Goal: Task Accomplishment & Management: Manage account settings

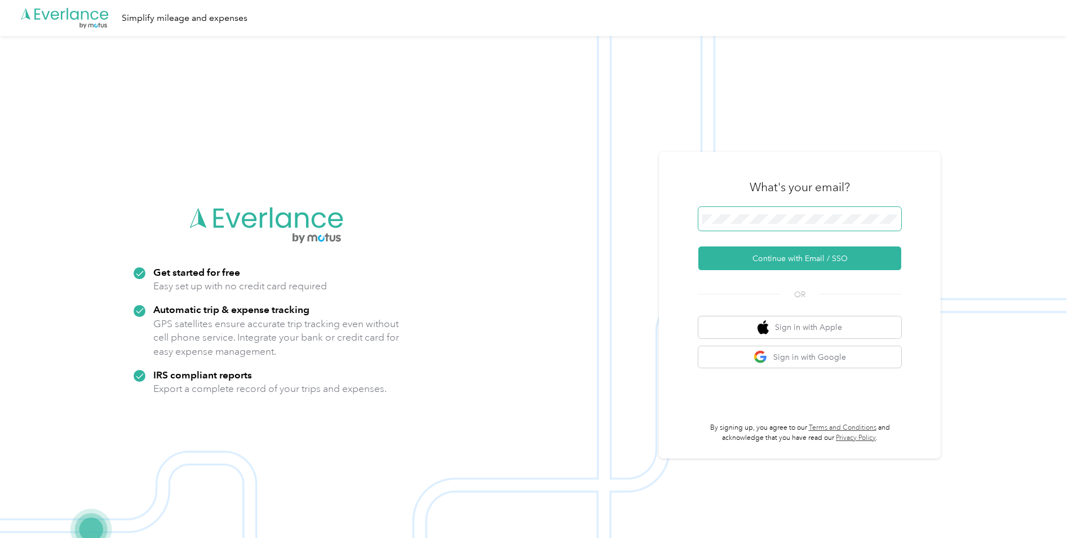
click at [797, 209] on span at bounding box center [799, 219] width 203 height 24
click at [806, 255] on button "Continue with Email / SSO" at bounding box center [799, 258] width 203 height 24
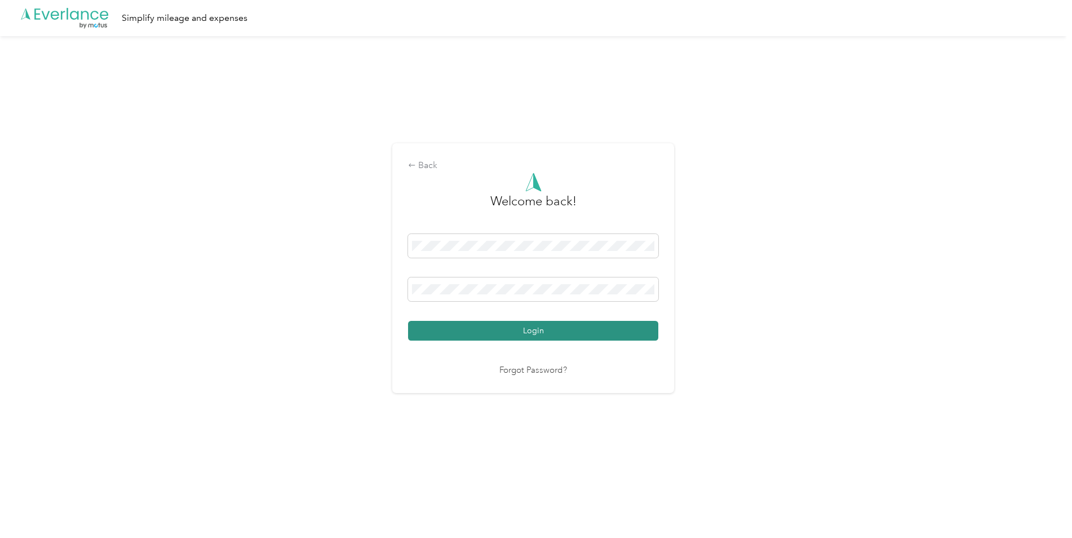
click at [526, 330] on button "Login" at bounding box center [533, 331] width 250 height 20
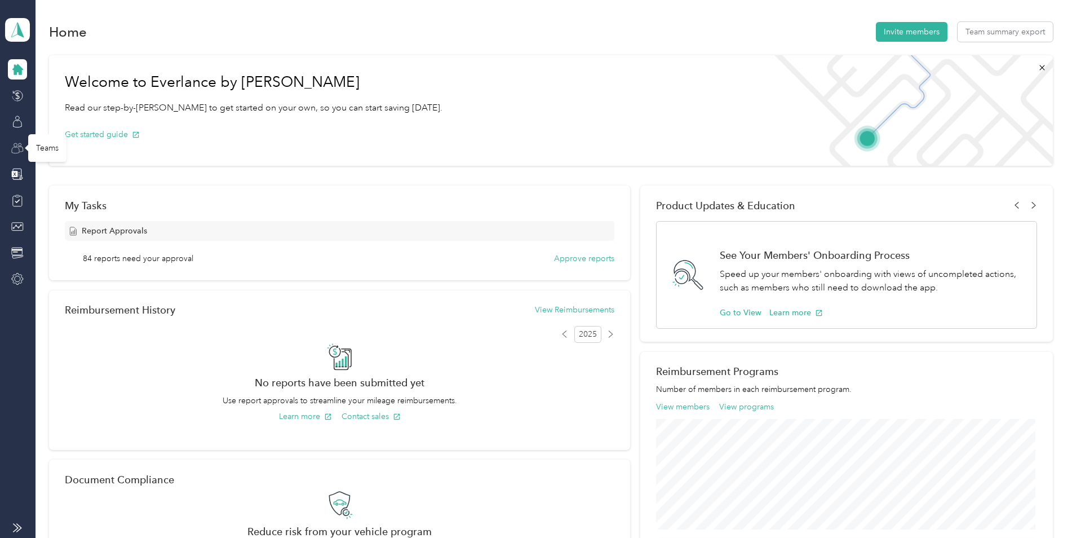
click at [17, 147] on icon at bounding box center [15, 150] width 7 height 6
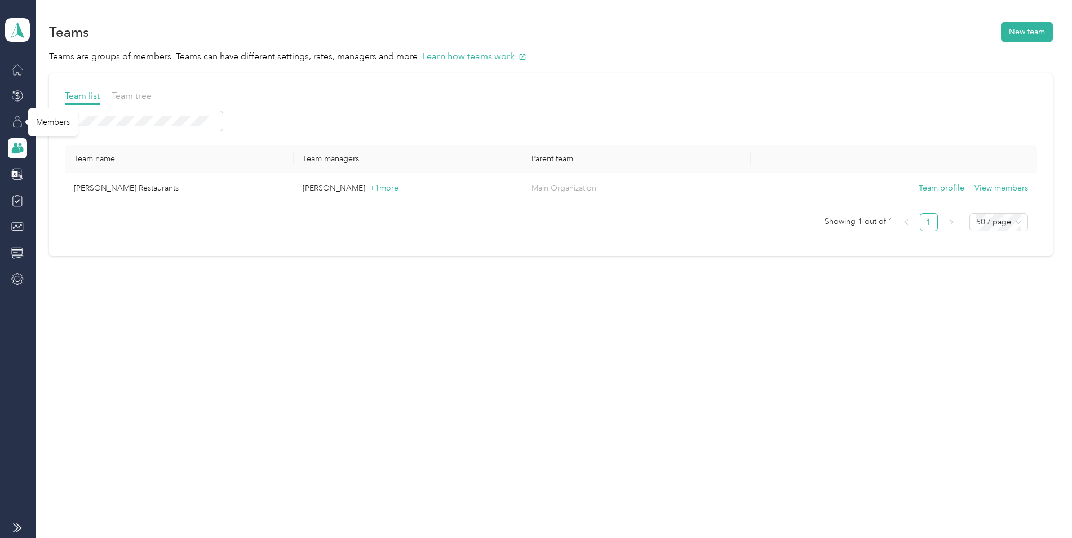
click at [16, 120] on icon at bounding box center [17, 122] width 12 height 12
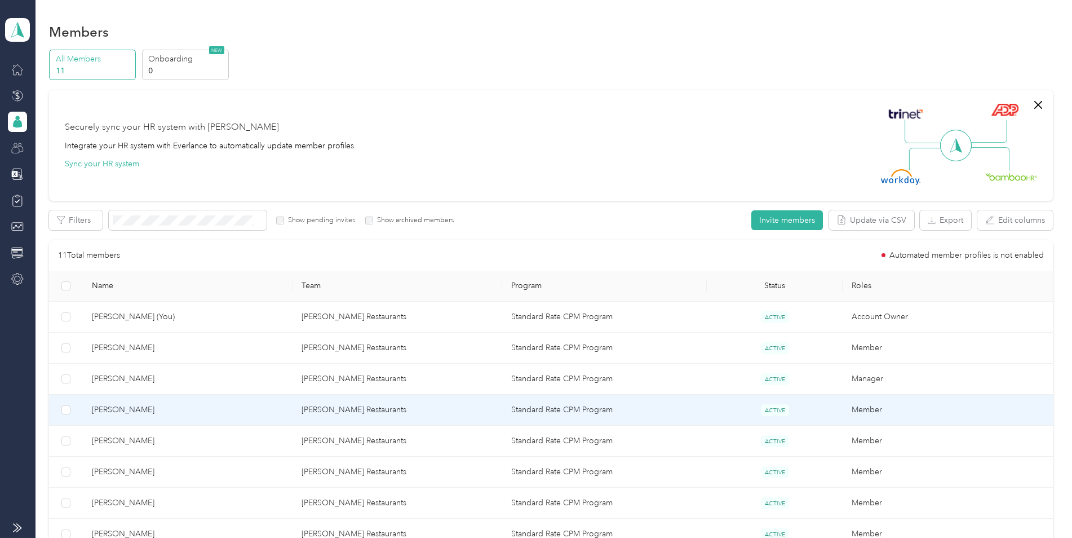
click at [131, 406] on span "[PERSON_NAME]" at bounding box center [188, 410] width 192 height 12
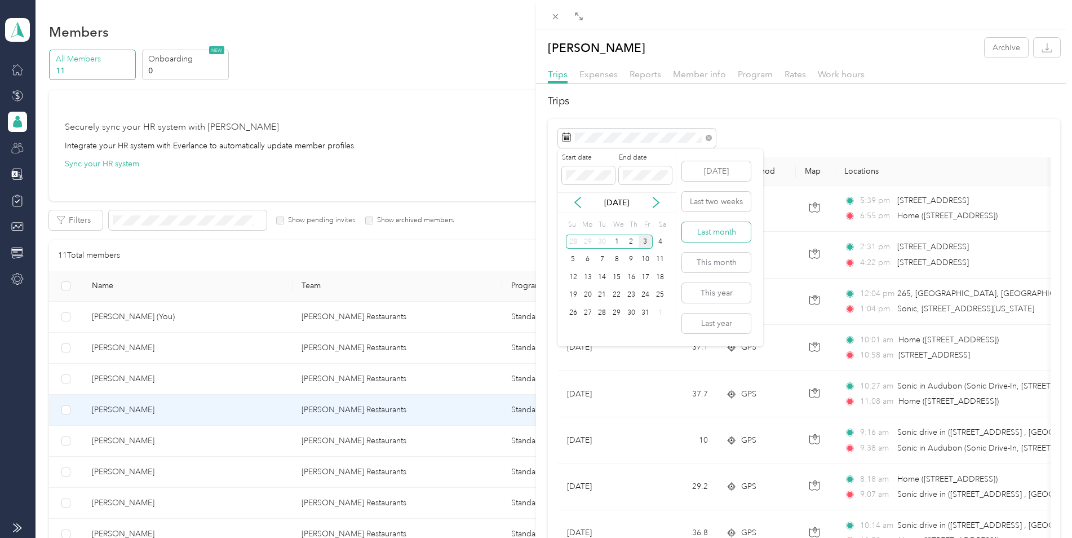
click at [714, 232] on button "Last month" at bounding box center [716, 232] width 69 height 20
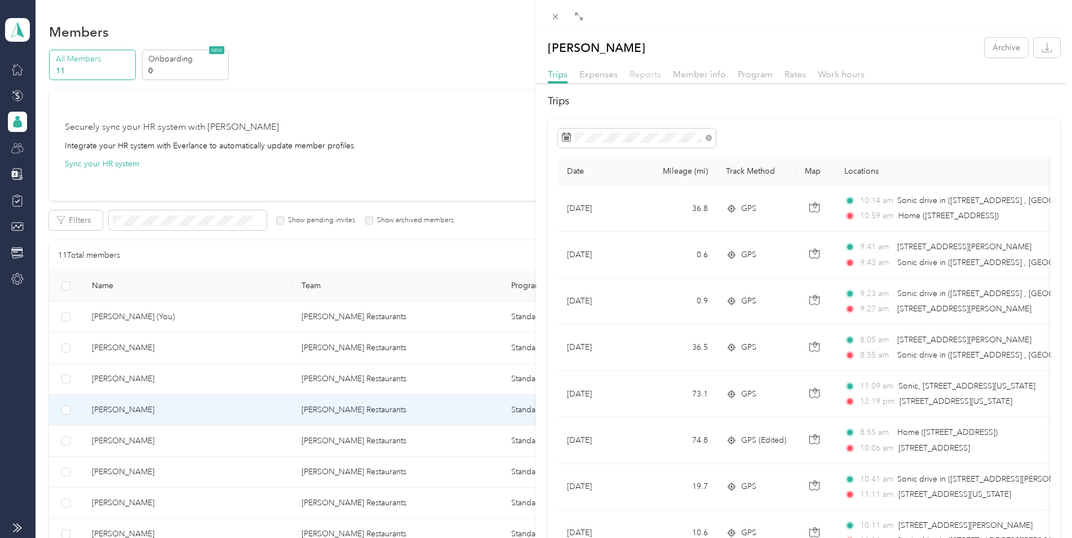
click at [648, 78] on span "Reports" at bounding box center [646, 74] width 32 height 11
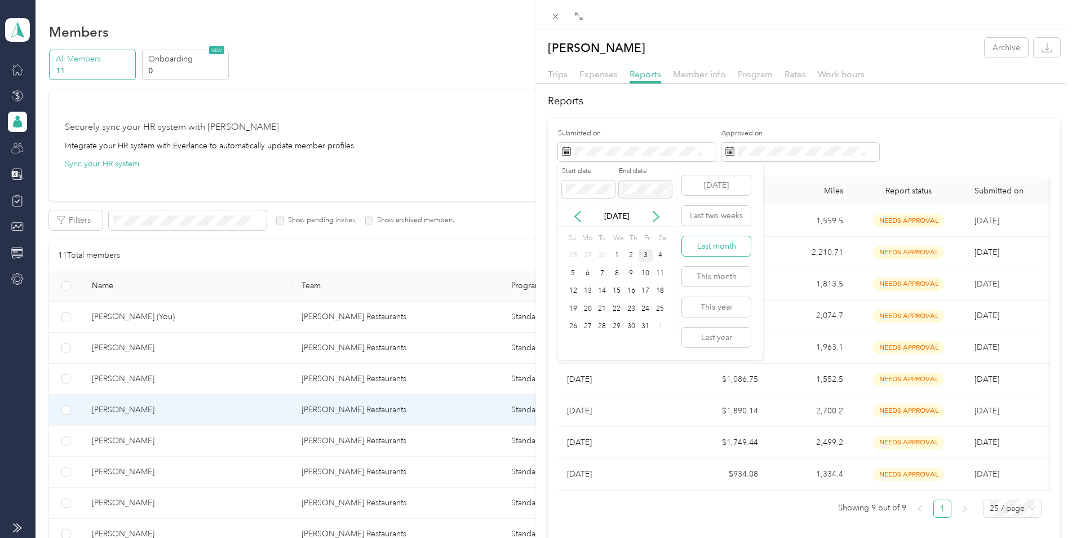
click at [705, 248] on button "Last month" at bounding box center [716, 246] width 69 height 20
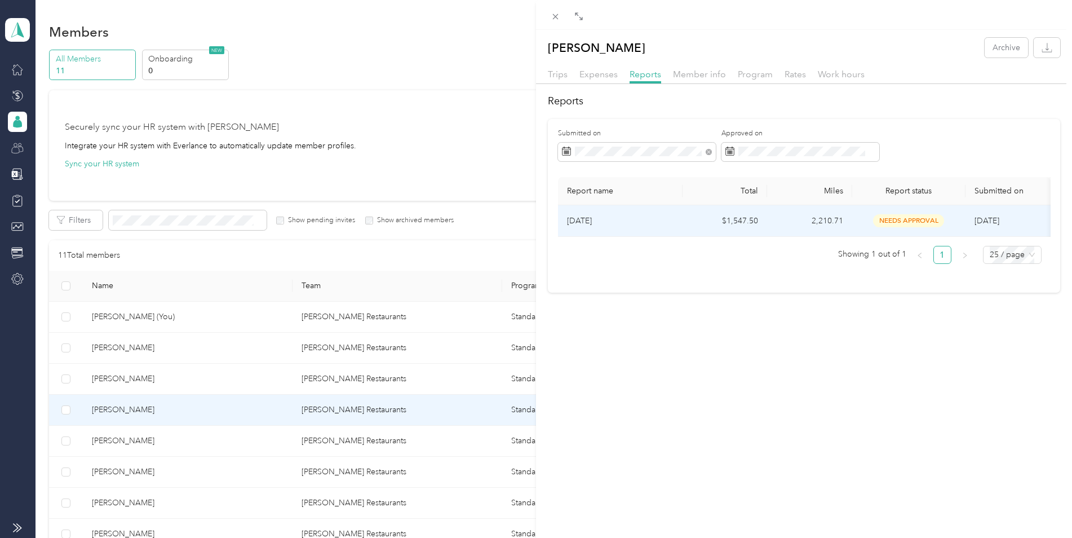
click at [874, 224] on span "needs approval" at bounding box center [908, 220] width 71 height 13
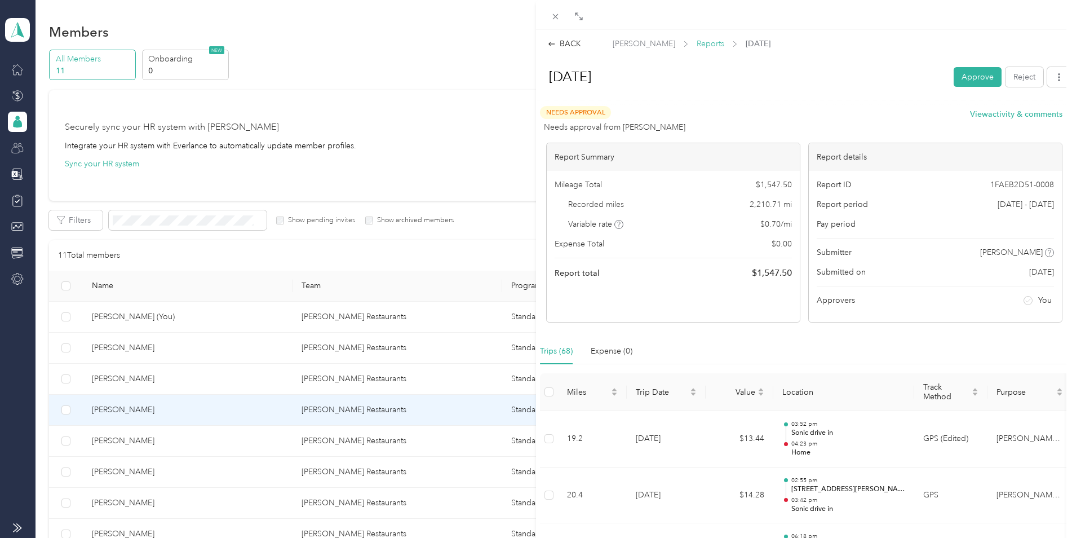
click at [711, 48] on span "Reports" at bounding box center [711, 44] width 28 height 12
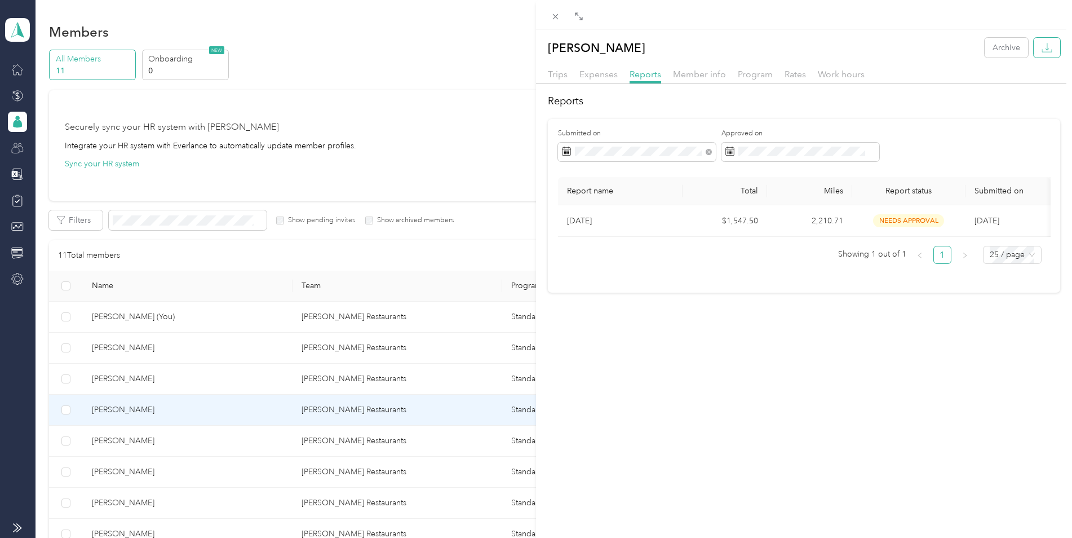
click at [1042, 52] on icon "button" at bounding box center [1047, 47] width 11 height 11
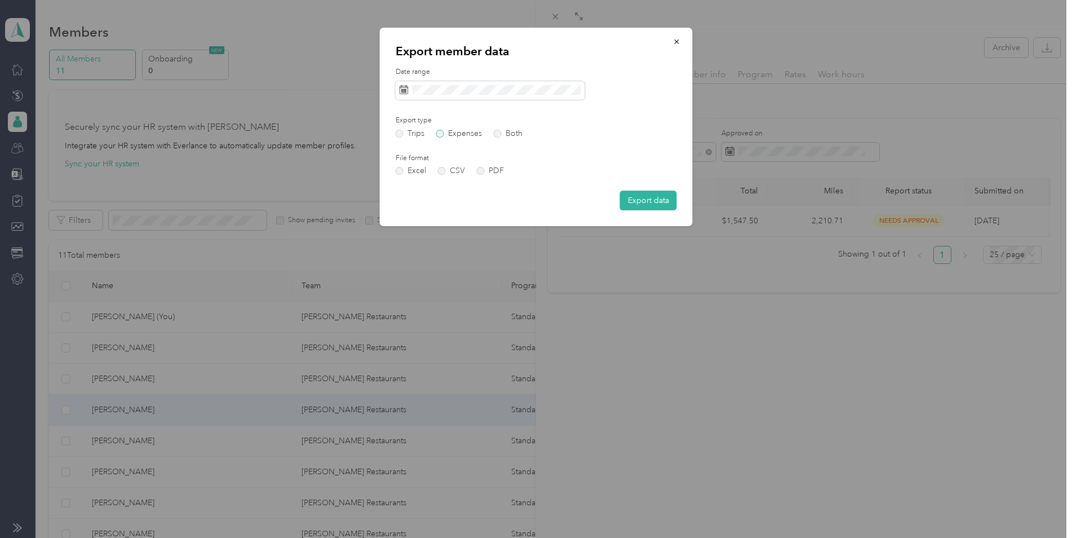
click at [463, 134] on label "Expenses" at bounding box center [459, 134] width 46 height 8
click at [644, 201] on button "Export data" at bounding box center [648, 201] width 57 height 20
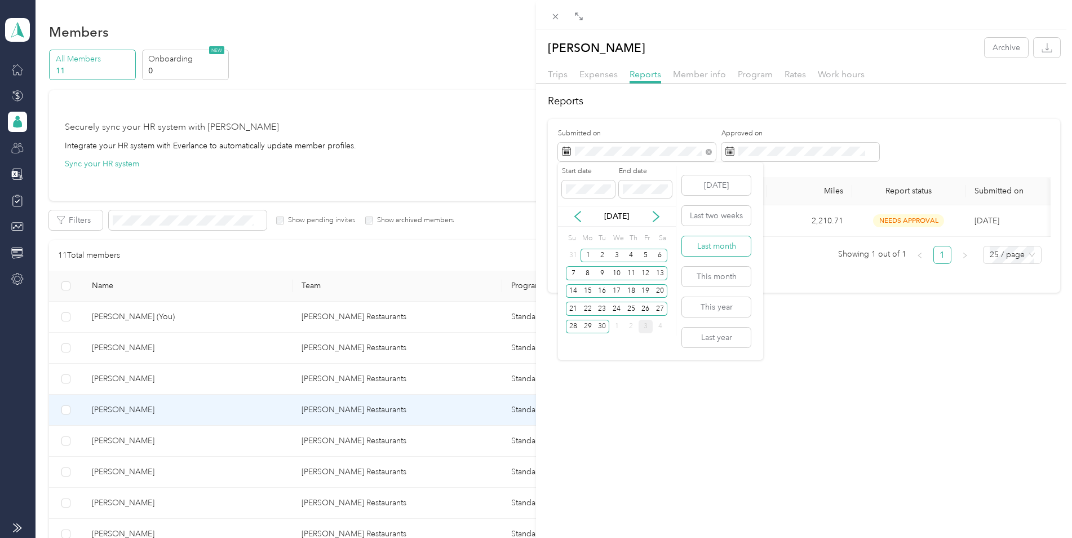
click at [708, 242] on button "Last month" at bounding box center [716, 246] width 69 height 20
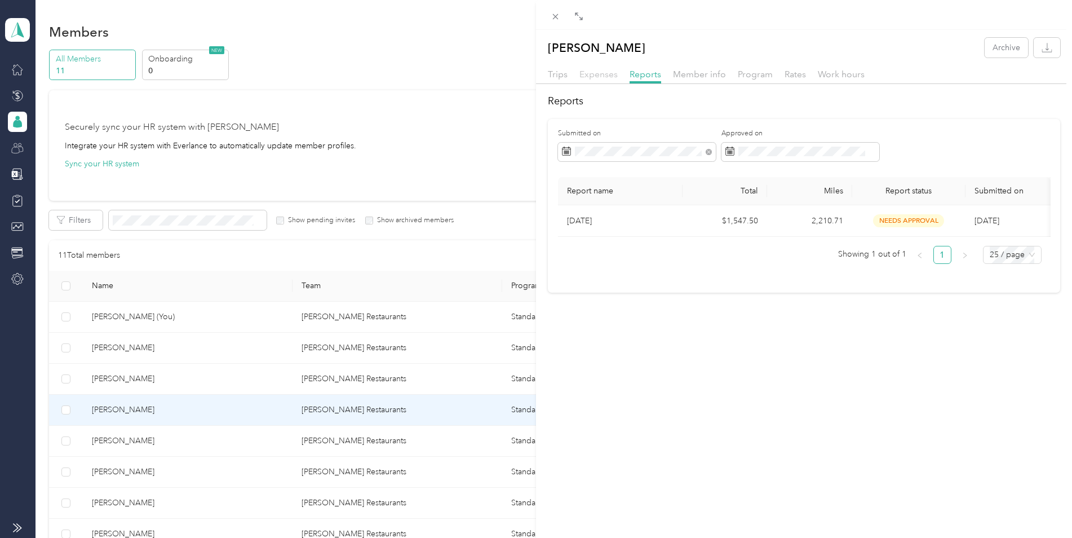
click at [596, 76] on span "Expenses" at bounding box center [598, 74] width 38 height 11
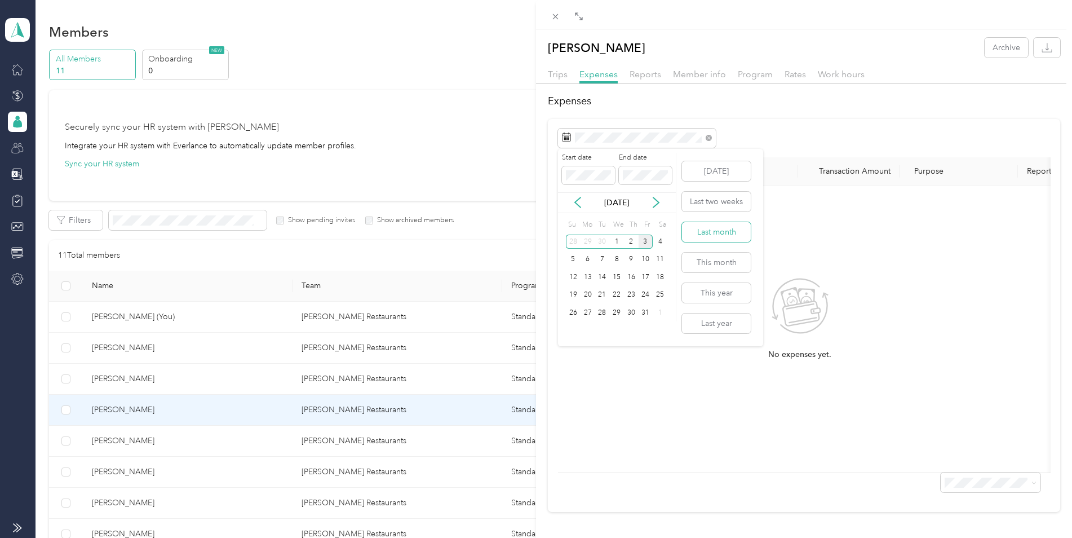
click at [716, 229] on button "Last month" at bounding box center [716, 232] width 69 height 20
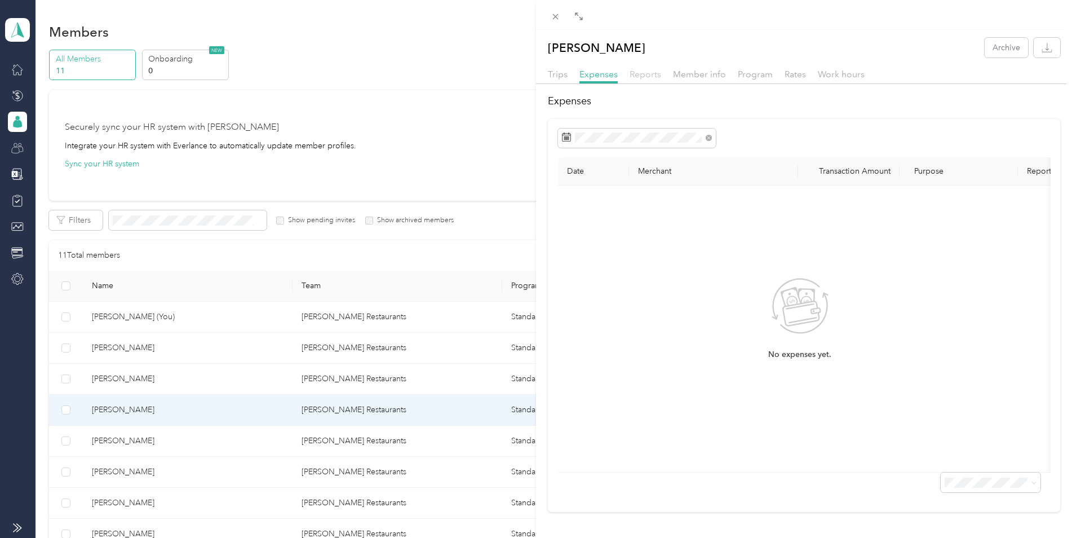
click at [643, 74] on span "Reports" at bounding box center [646, 74] width 32 height 11
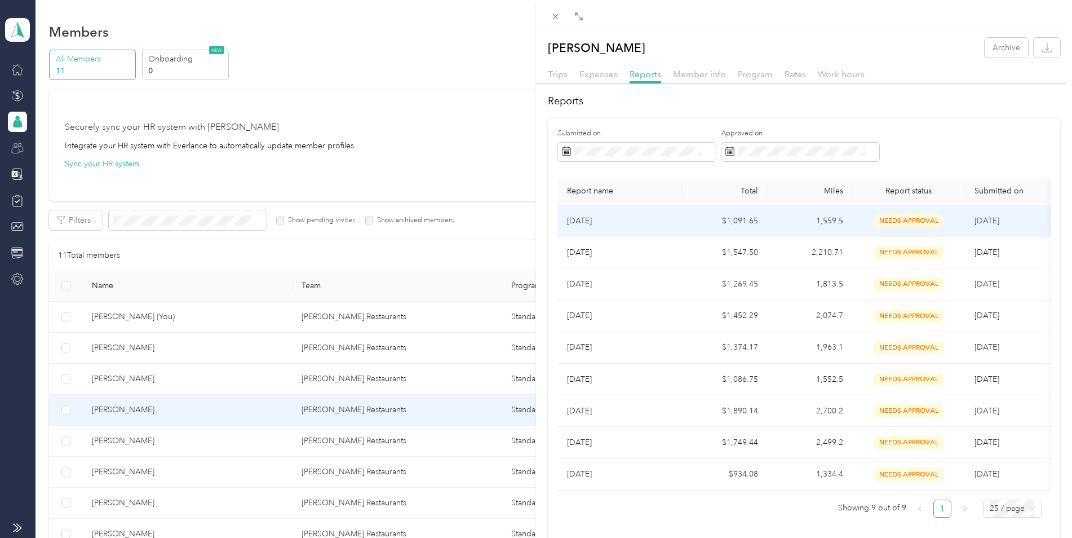
click at [591, 220] on p "[DATE]" at bounding box center [620, 221] width 107 height 12
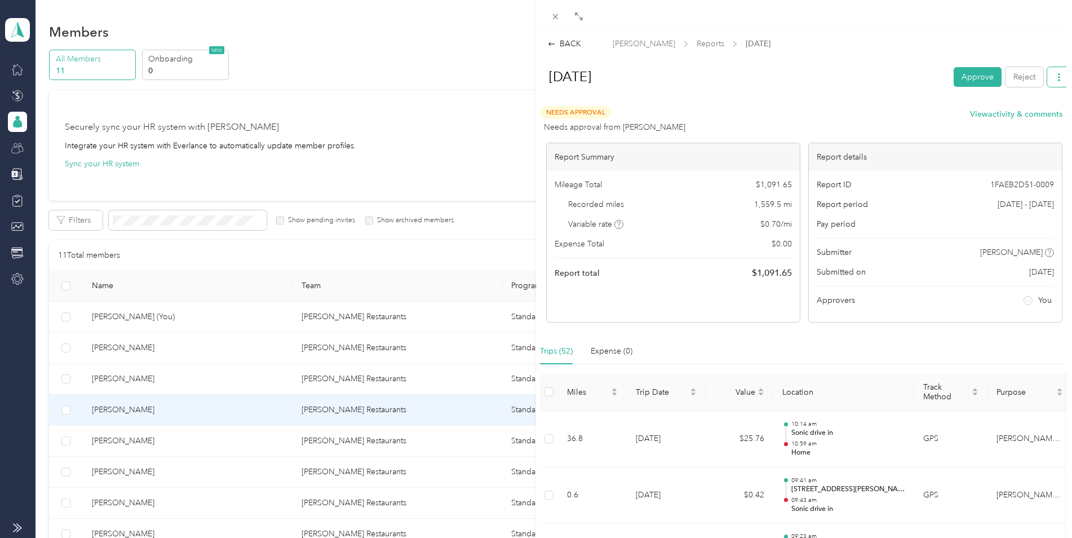
click at [1058, 77] on icon "button" at bounding box center [1059, 77] width 2 height 8
click at [1027, 116] on span "Download" at bounding box center [1018, 118] width 37 height 12
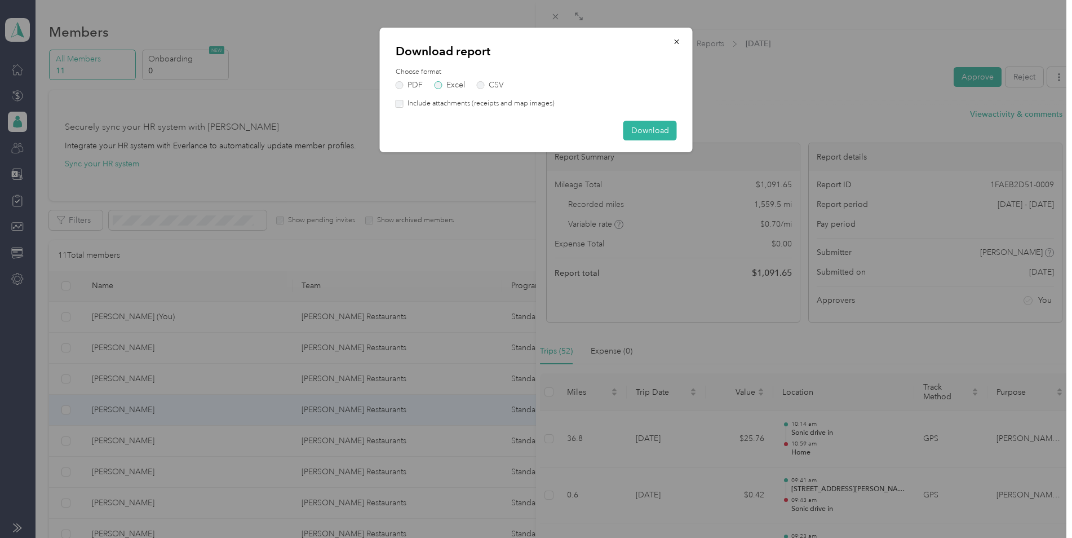
click at [443, 83] on label "Excel" at bounding box center [450, 85] width 30 height 8
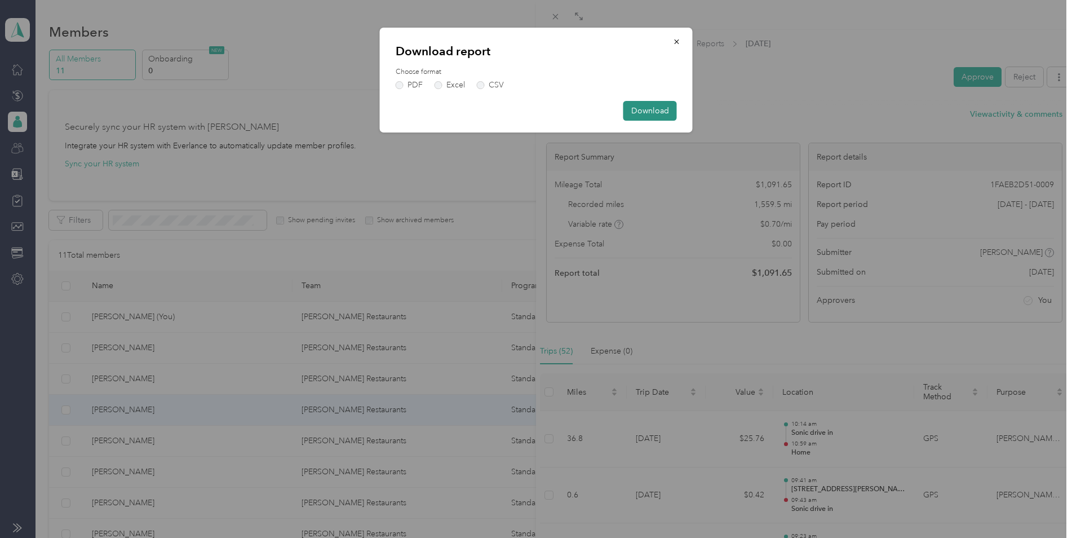
click at [645, 112] on button "Download" at bounding box center [650, 111] width 54 height 20
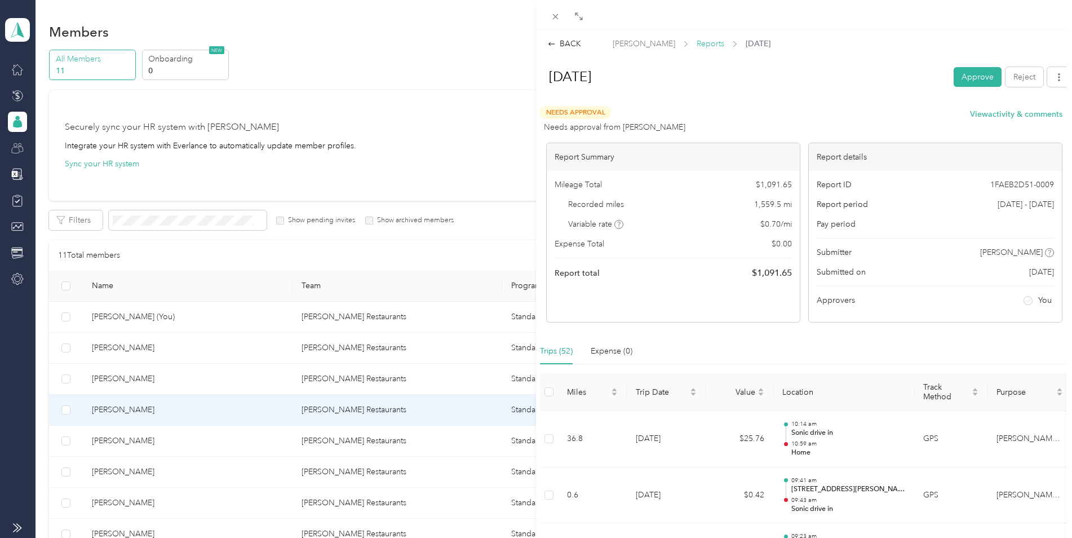
click at [698, 45] on span "Reports" at bounding box center [711, 44] width 28 height 12
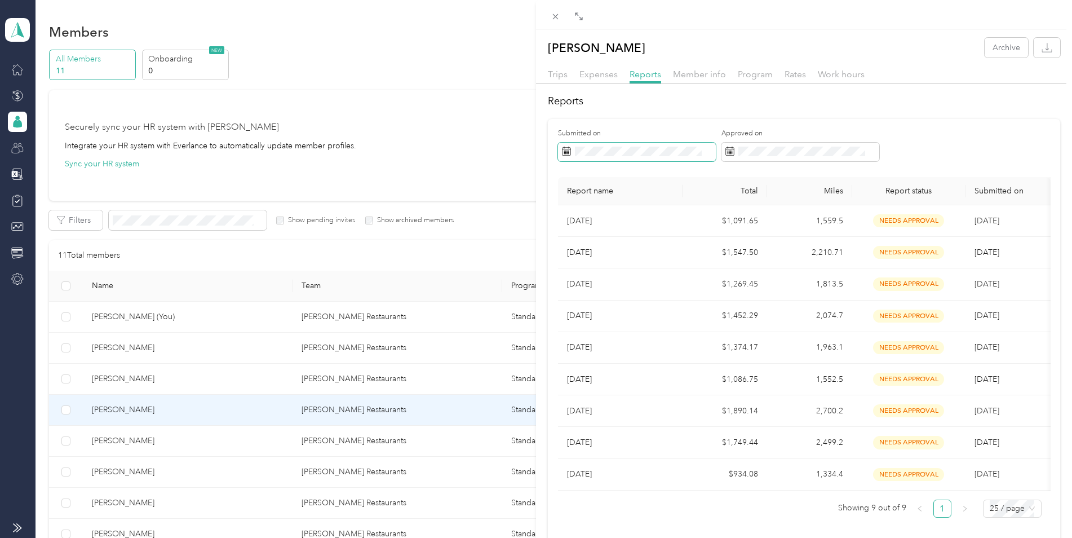
click at [702, 154] on span at bounding box center [707, 152] width 10 height 8
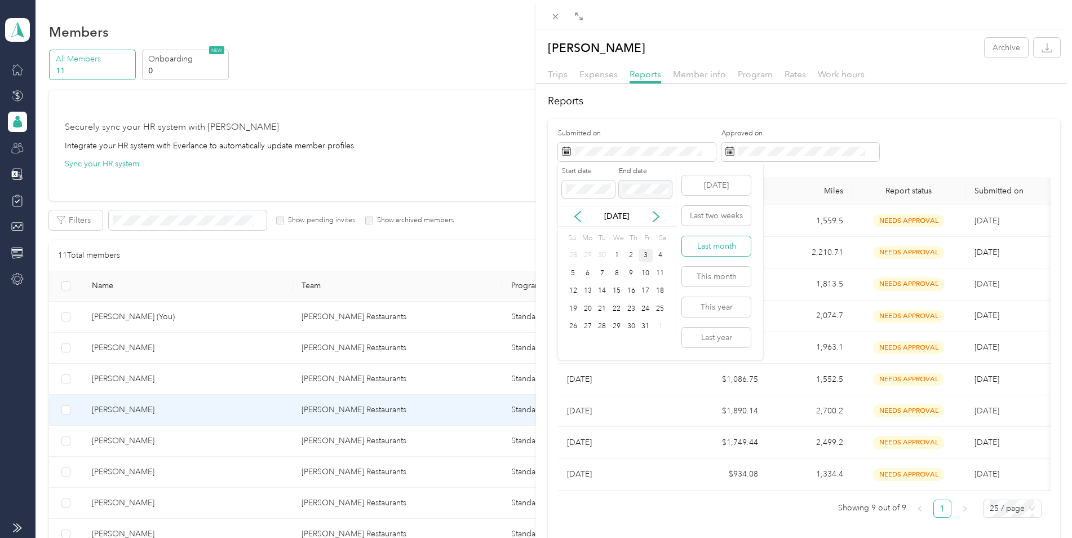
click at [725, 250] on button "Last month" at bounding box center [716, 246] width 69 height 20
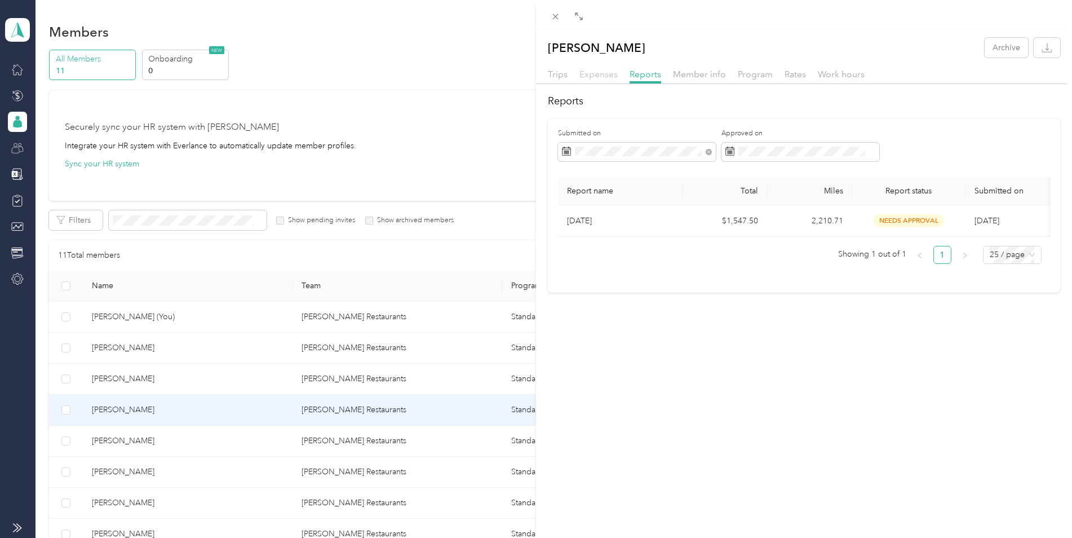
click at [606, 75] on span "Expenses" at bounding box center [598, 74] width 38 height 11
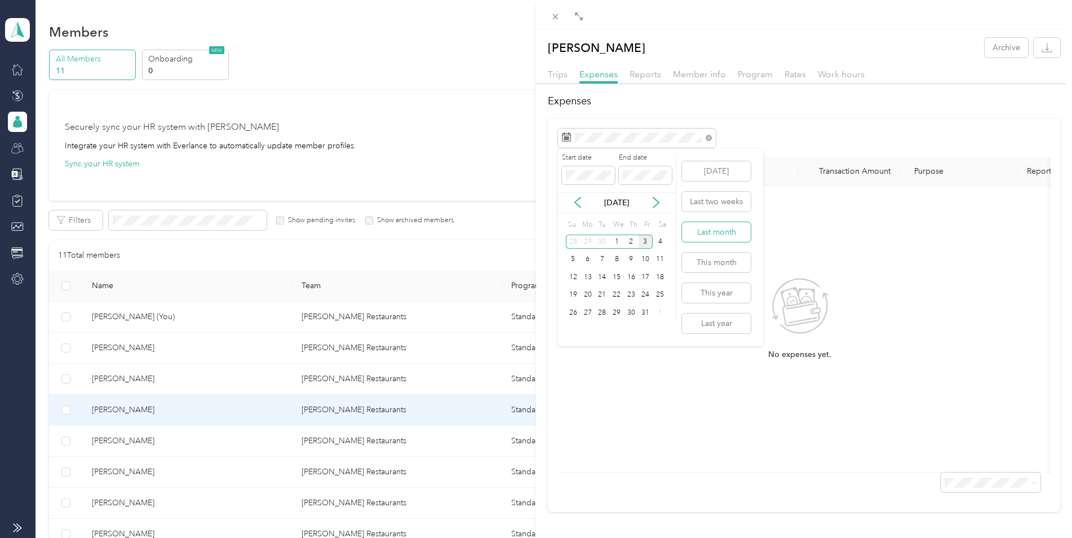
click at [713, 236] on button "Last month" at bounding box center [716, 232] width 69 height 20
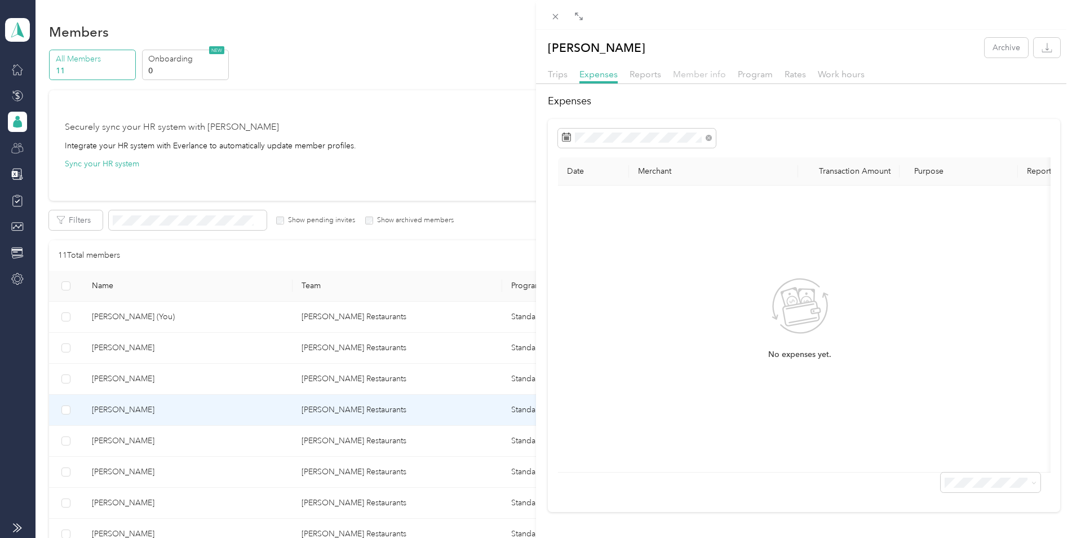
click at [697, 75] on span "Member info" at bounding box center [699, 74] width 53 height 11
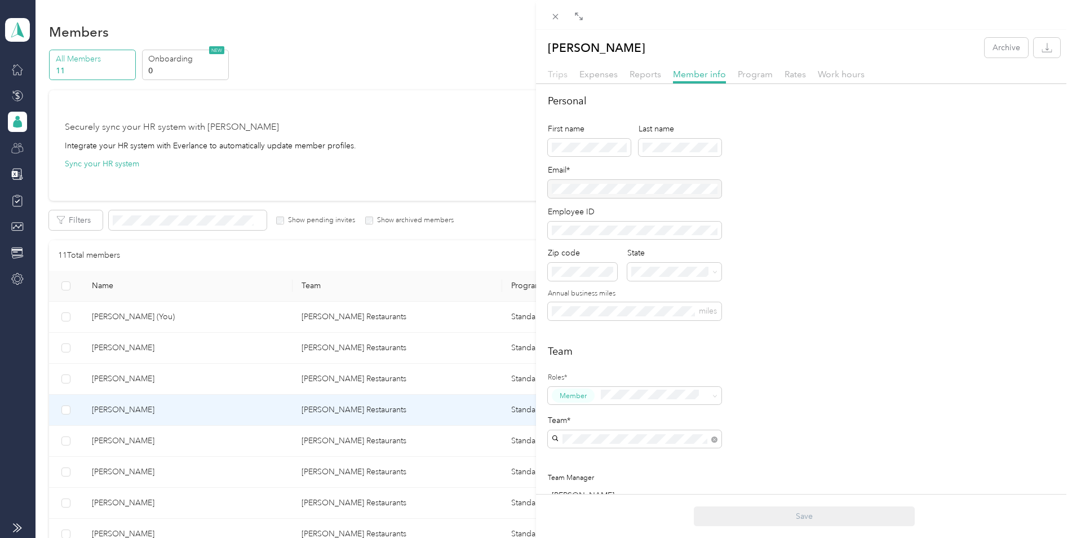
click at [557, 72] on span "Trips" at bounding box center [558, 74] width 20 height 11
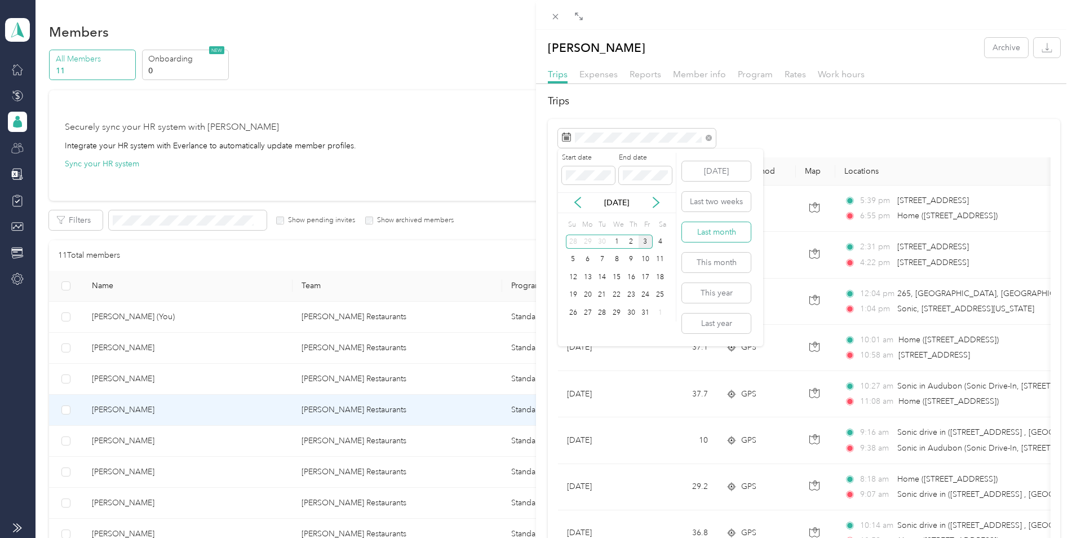
click at [709, 229] on button "Last month" at bounding box center [716, 232] width 69 height 20
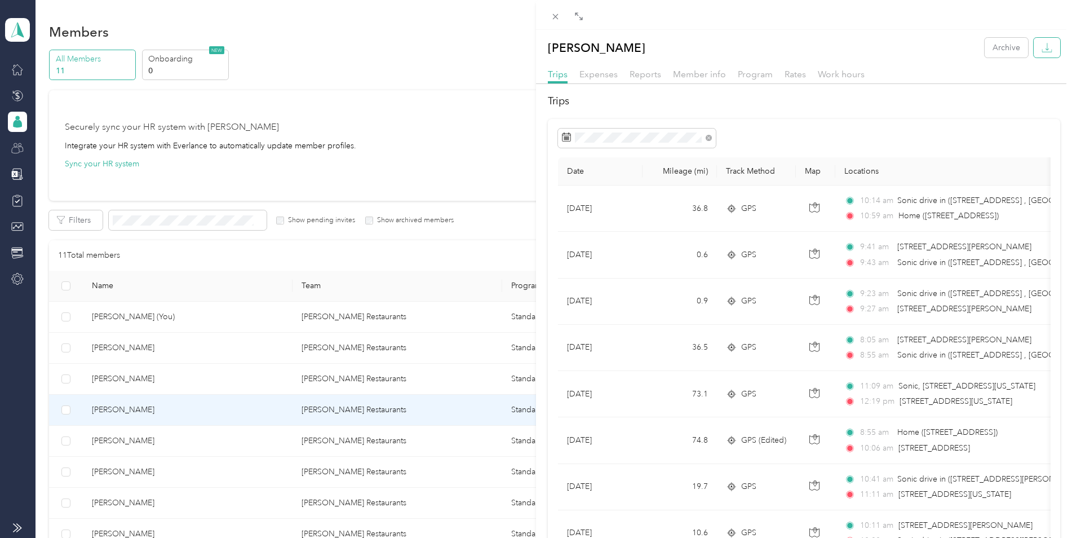
click at [1042, 45] on icon "button" at bounding box center [1047, 47] width 11 height 11
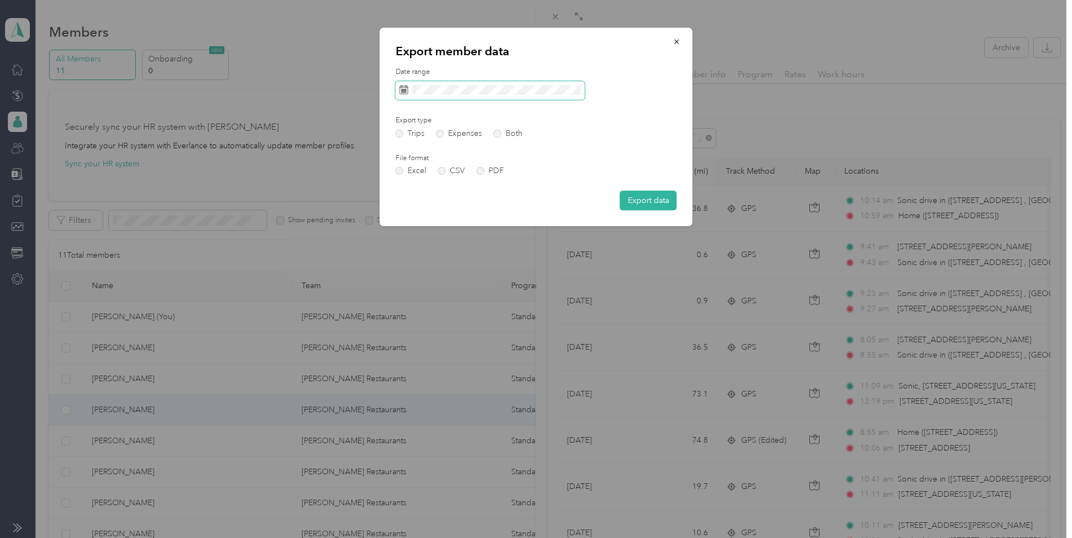
click at [555, 81] on span at bounding box center [490, 90] width 189 height 19
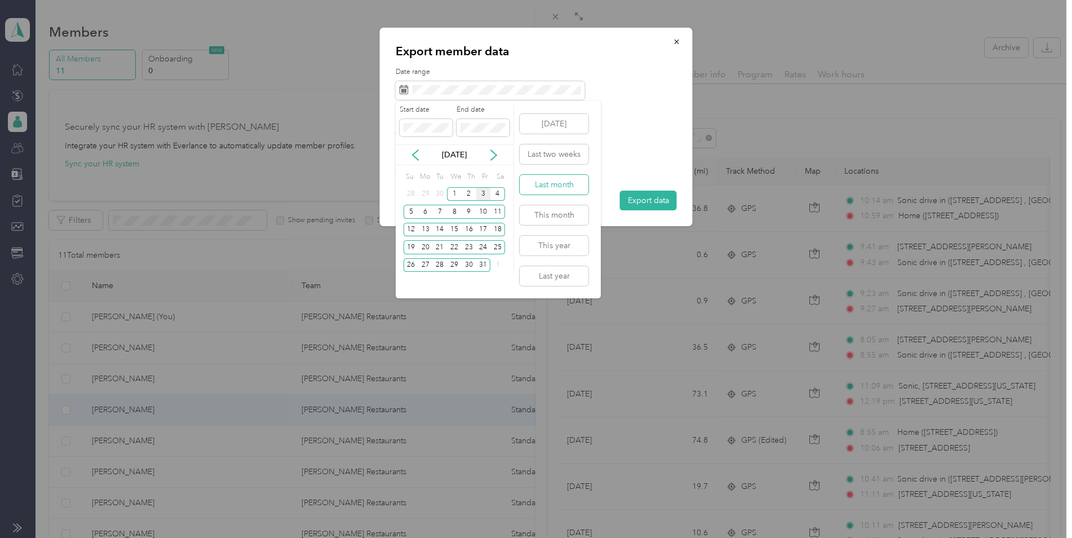
click at [552, 183] on button "Last month" at bounding box center [554, 185] width 69 height 20
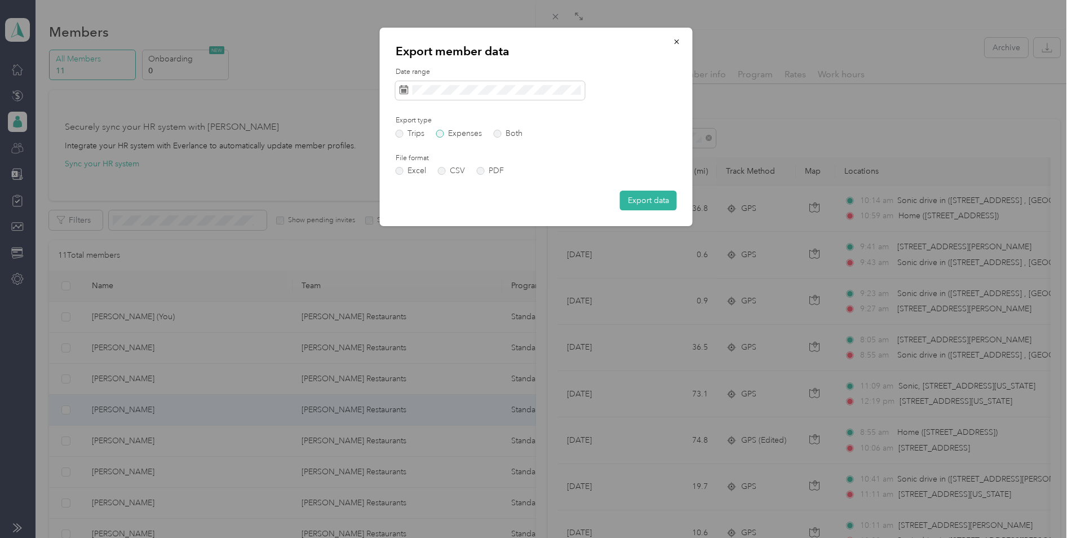
click at [445, 132] on label "Expenses" at bounding box center [459, 134] width 46 height 8
click at [640, 203] on button "Export data" at bounding box center [648, 201] width 57 height 20
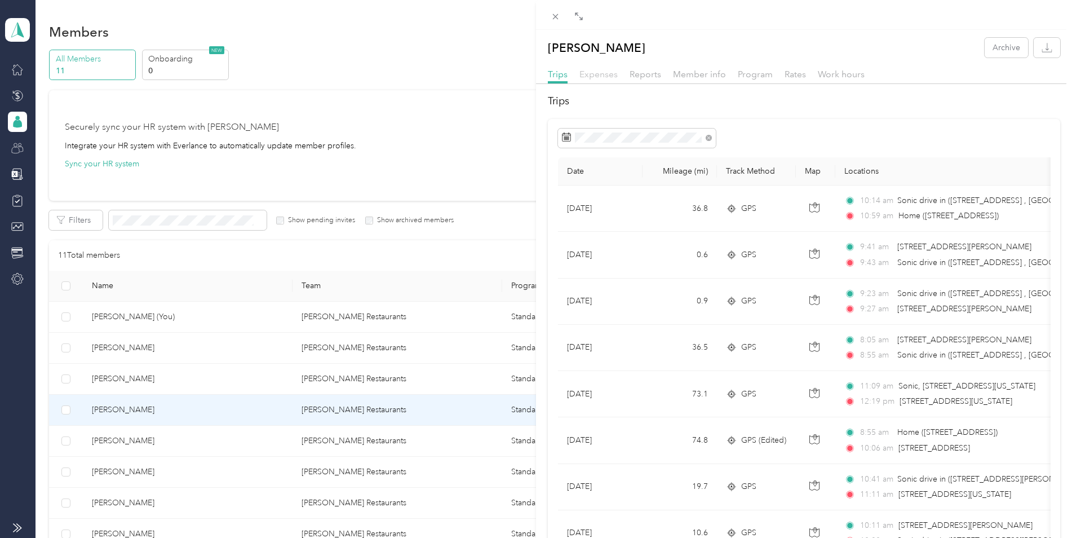
click at [607, 76] on span "Expenses" at bounding box center [598, 74] width 38 height 11
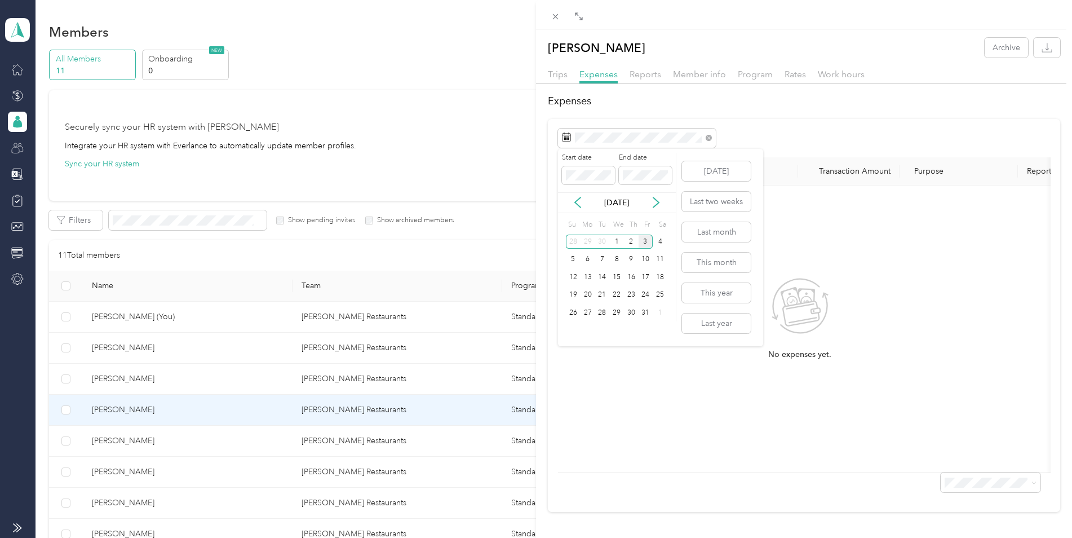
click at [737, 242] on div "[DATE] Last two weeks Last month This month This year Last year" at bounding box center [715, 247] width 71 height 197
click at [718, 235] on button "Last month" at bounding box center [716, 232] width 69 height 20
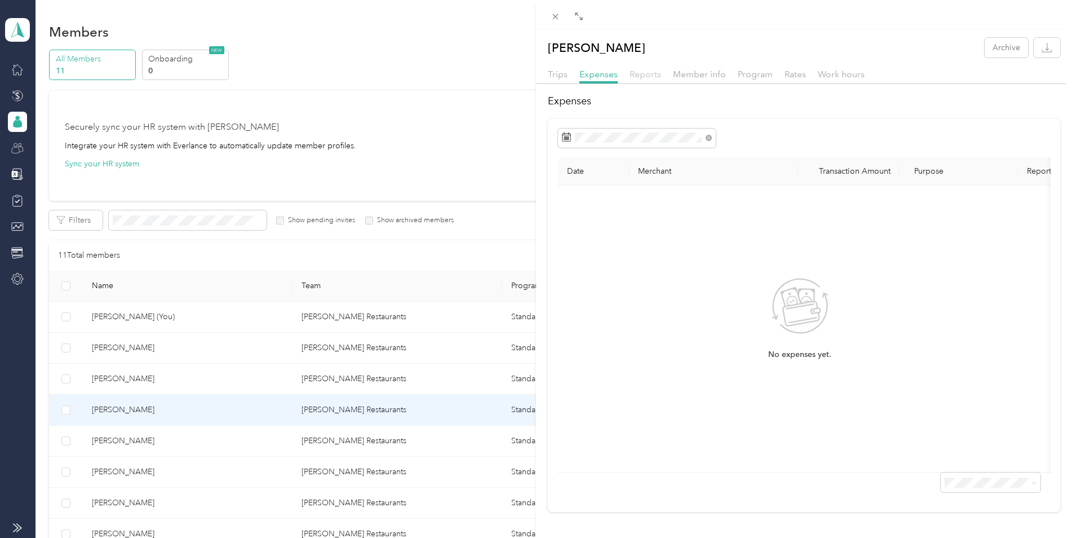
click at [642, 75] on span "Reports" at bounding box center [646, 74] width 32 height 11
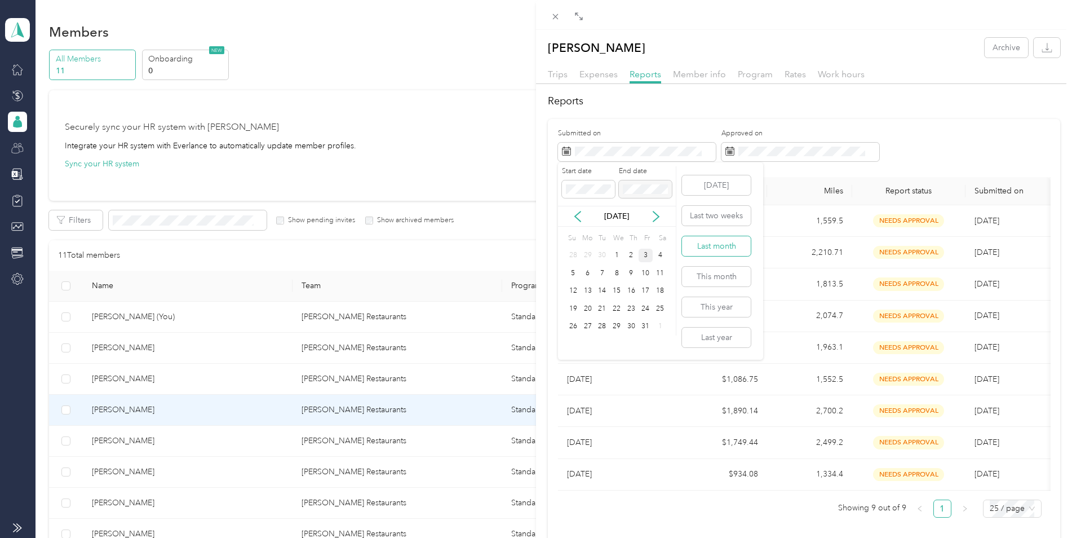
click at [728, 246] on button "Last month" at bounding box center [716, 246] width 69 height 20
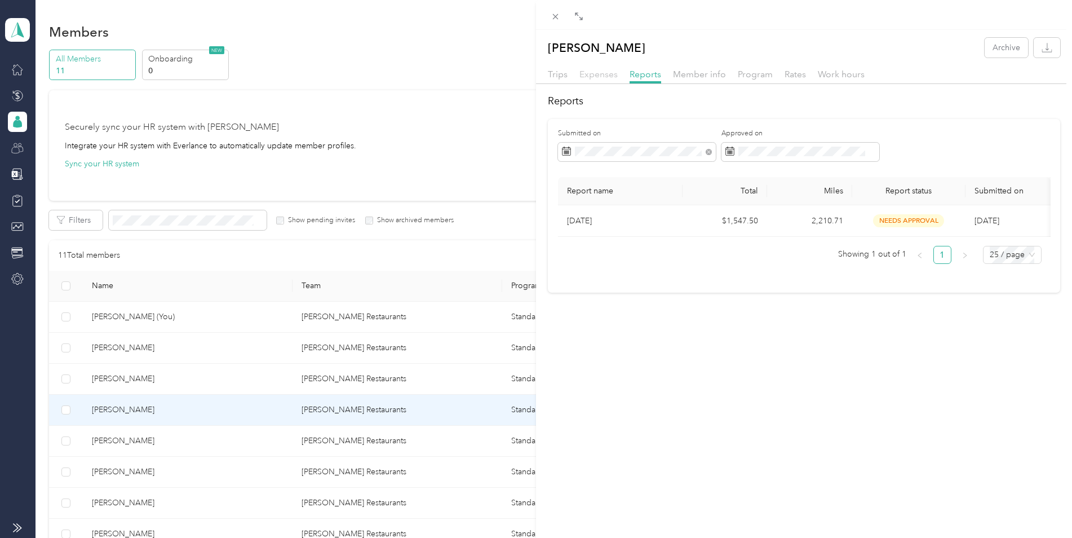
click at [608, 77] on span "Expenses" at bounding box center [598, 74] width 38 height 11
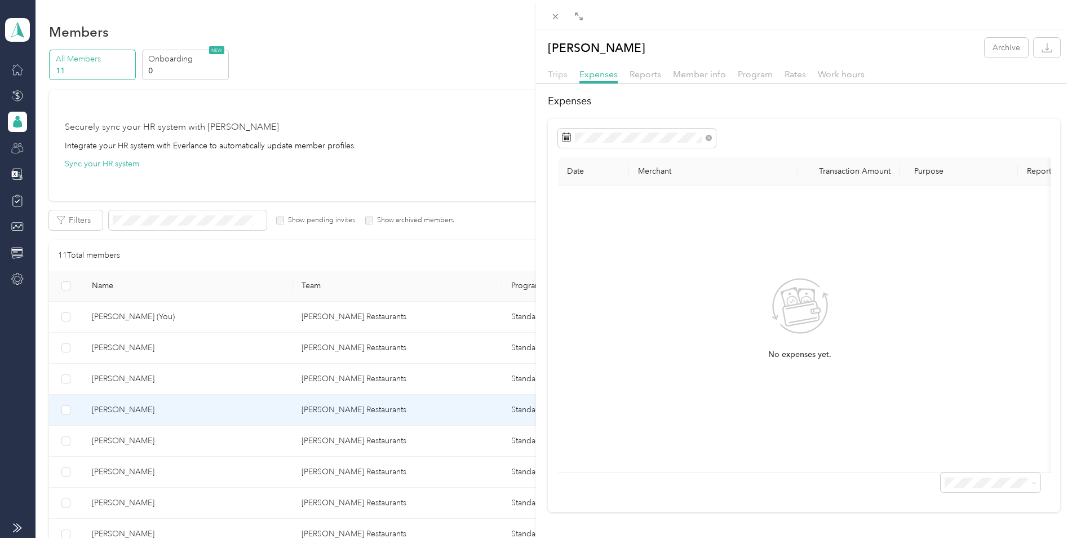
click at [556, 74] on span "Trips" at bounding box center [558, 74] width 20 height 11
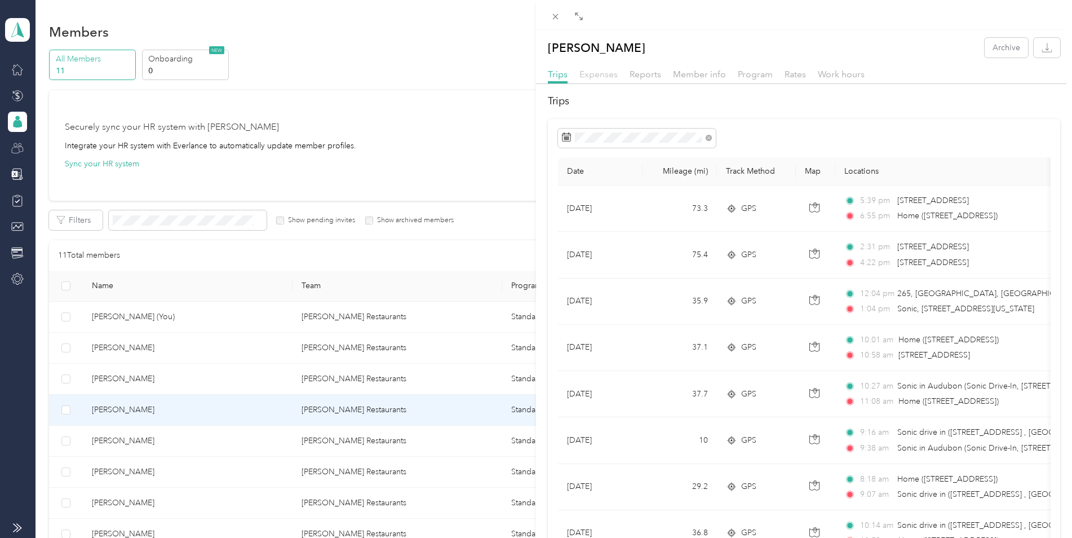
click at [607, 78] on span "Expenses" at bounding box center [598, 74] width 38 height 11
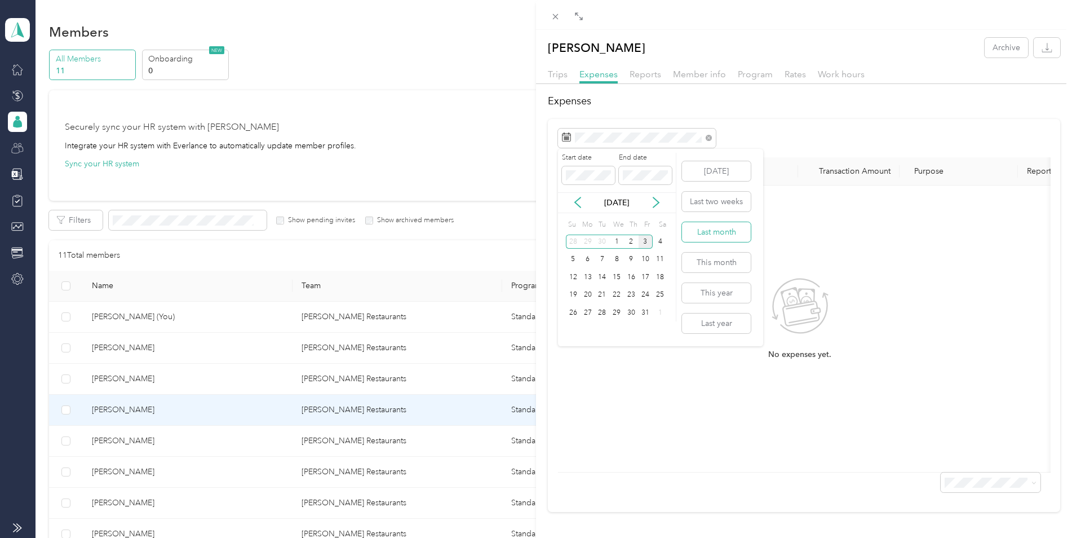
click at [712, 232] on button "Last month" at bounding box center [716, 232] width 69 height 20
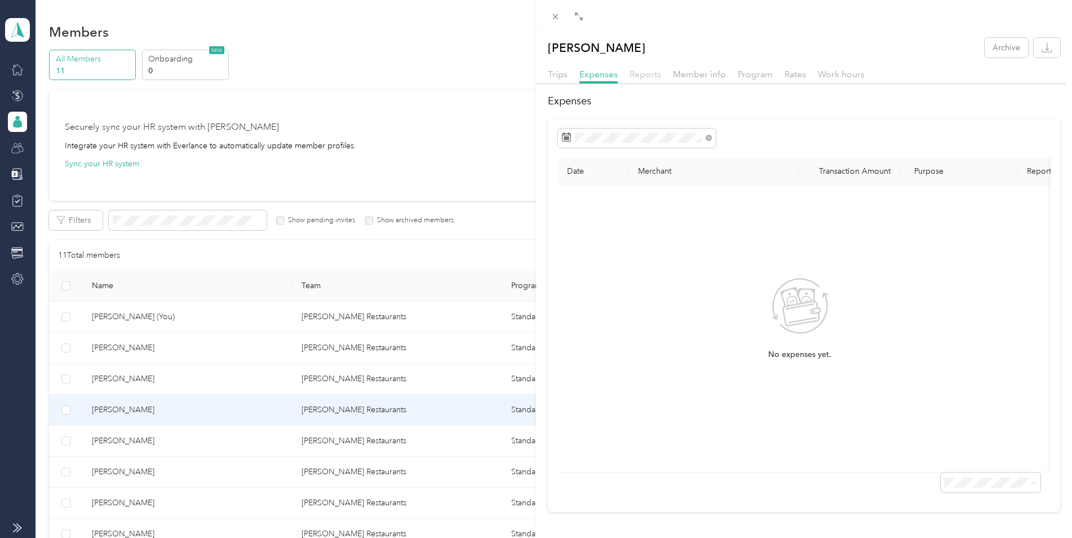
click at [647, 75] on span "Reports" at bounding box center [646, 74] width 32 height 11
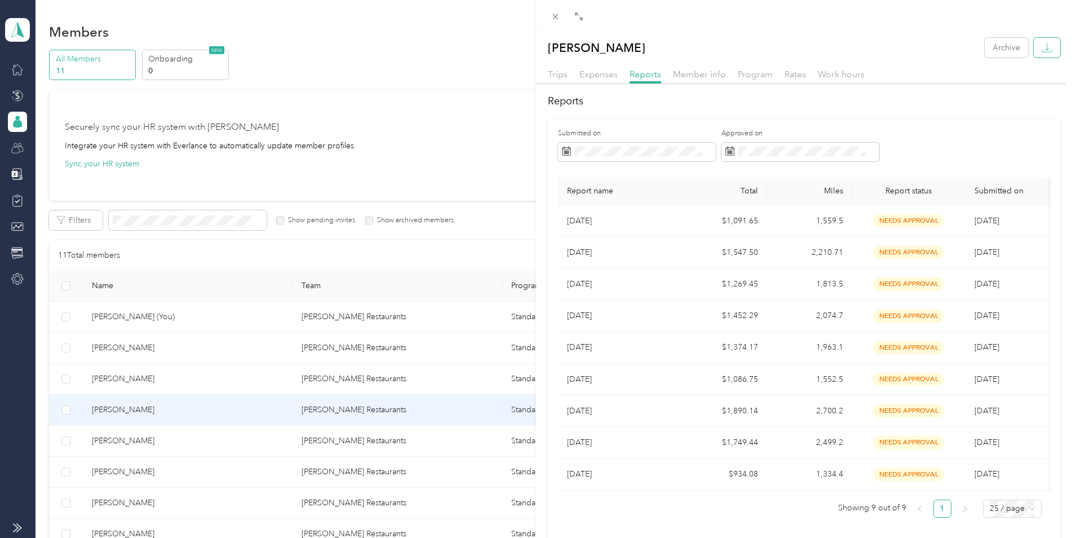
click at [1042, 48] on icon "button" at bounding box center [1047, 47] width 11 height 11
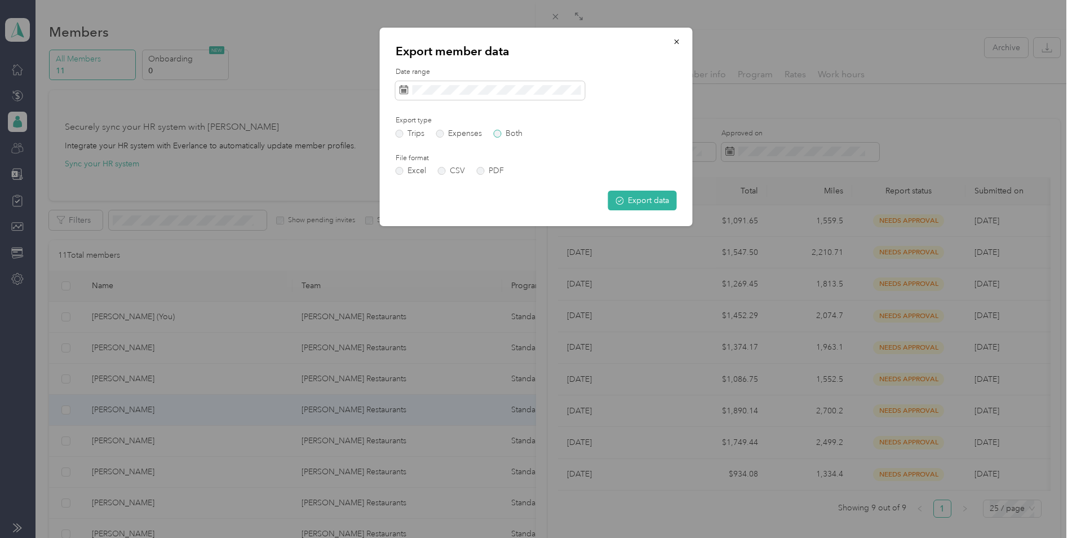
click at [505, 132] on label "Both" at bounding box center [508, 134] width 29 height 8
click at [642, 203] on button "Export data" at bounding box center [642, 201] width 69 height 20
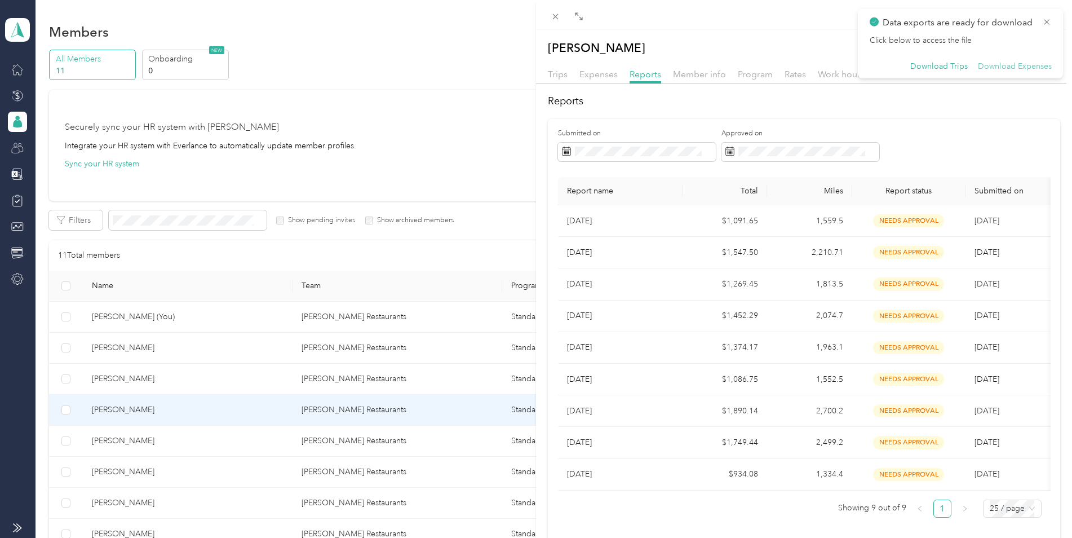
click at [991, 64] on button "Download Expenses" at bounding box center [1015, 66] width 74 height 10
click at [807, 35] on div "[PERSON_NAME] Archive Trips Expenses Reports Member info Program Rates Work hou…" at bounding box center [804, 288] width 536 height 516
click at [944, 69] on button "Download Trips" at bounding box center [938, 66] width 57 height 10
drag, startPoint x: 506, startPoint y: 86, endPoint x: 537, endPoint y: 79, distance: 32.3
click at [506, 86] on div "[PERSON_NAME] Archive Trips Expenses Reports Member info Program Rates Work hou…" at bounding box center [536, 269] width 1072 height 538
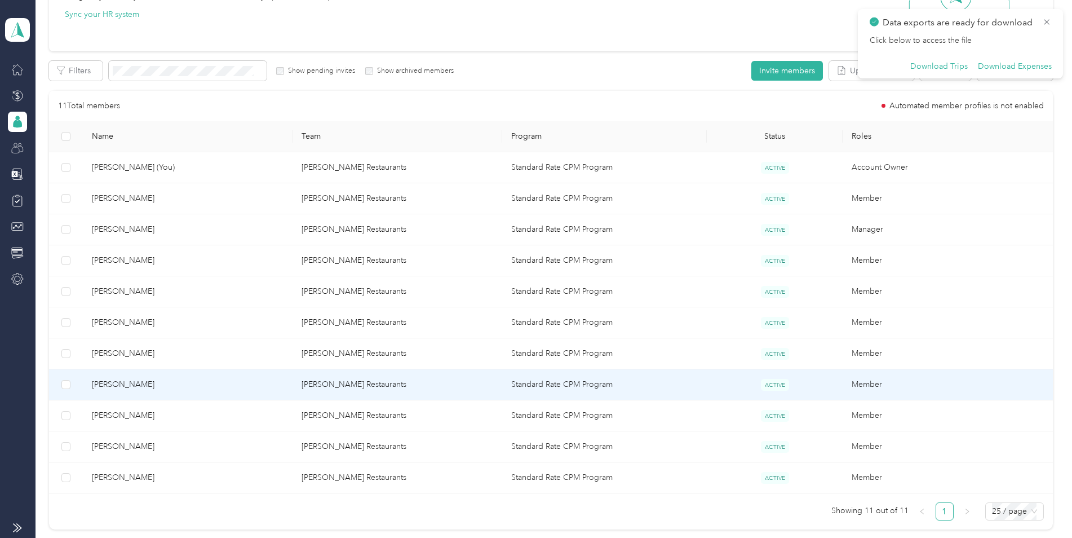
scroll to position [169, 0]
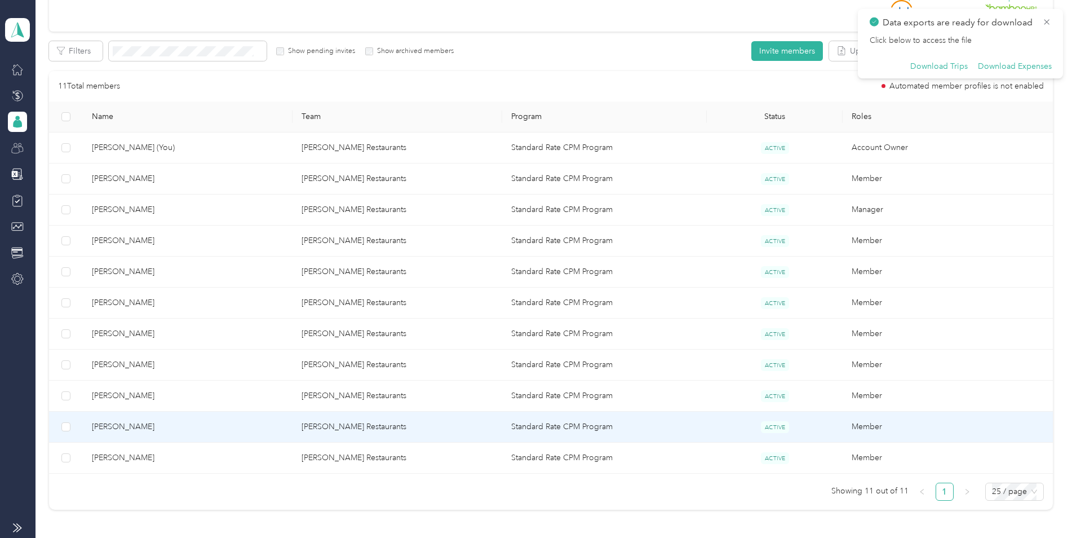
click at [141, 427] on span "[PERSON_NAME]" at bounding box center [188, 427] width 192 height 12
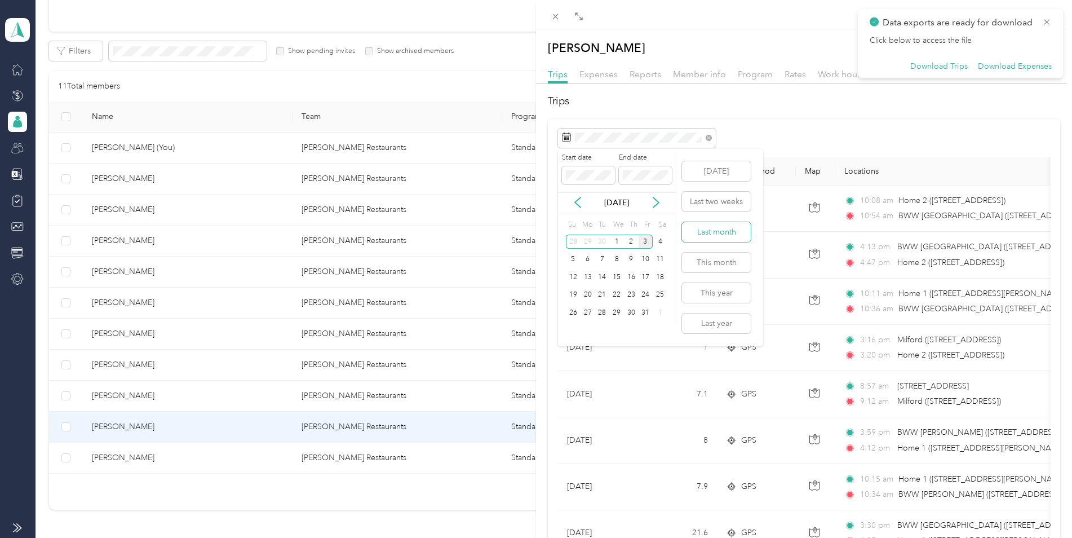
click at [708, 233] on button "Last month" at bounding box center [716, 232] width 69 height 20
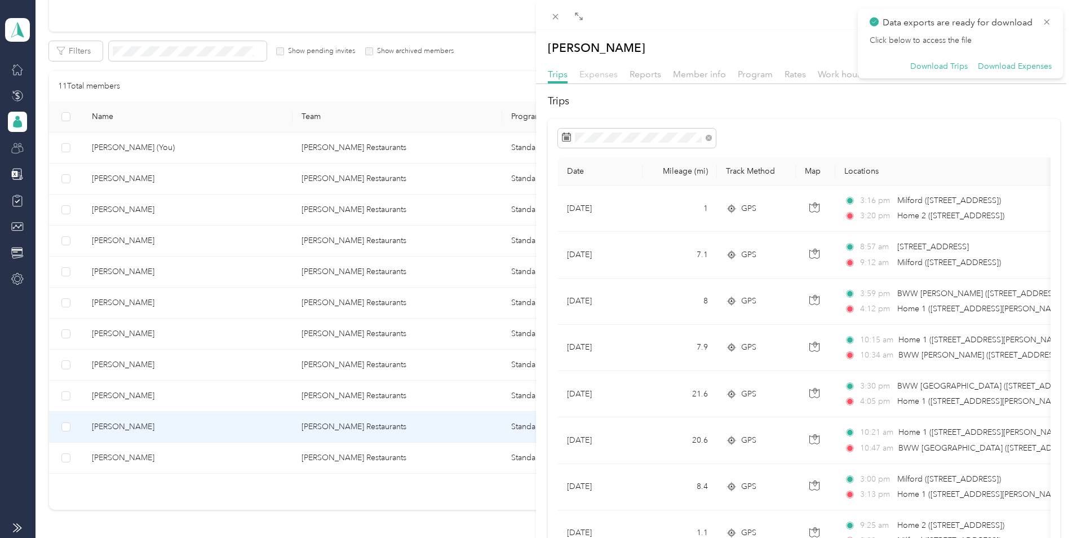
click at [604, 78] on span "Expenses" at bounding box center [598, 74] width 38 height 11
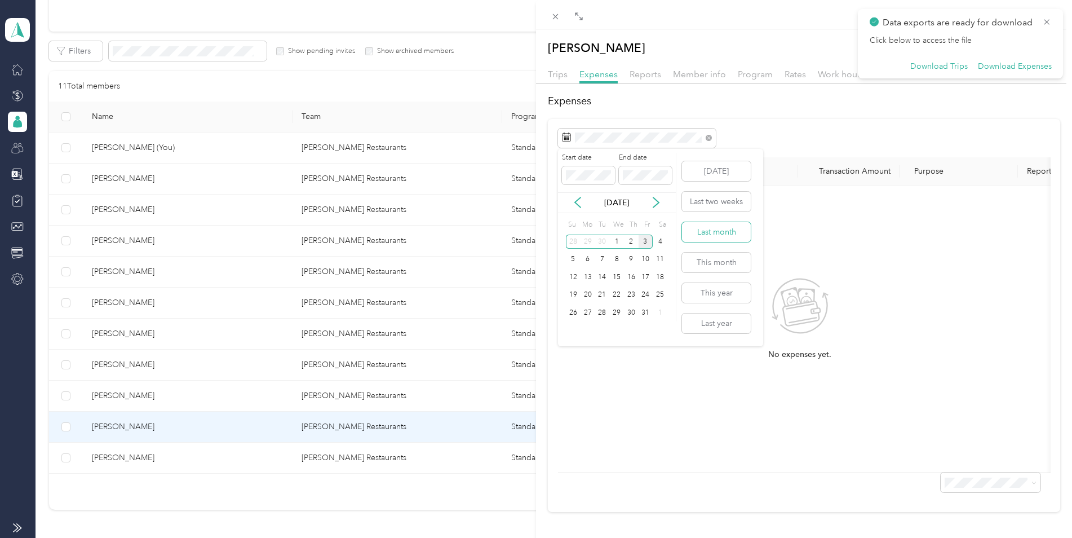
click at [712, 230] on button "Last month" at bounding box center [716, 232] width 69 height 20
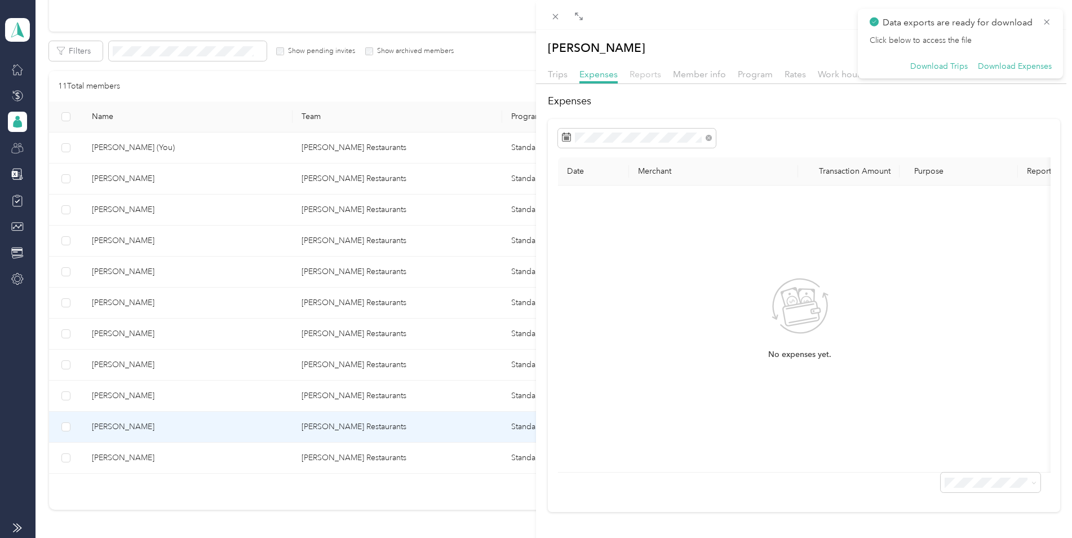
click at [645, 75] on span "Reports" at bounding box center [646, 74] width 32 height 11
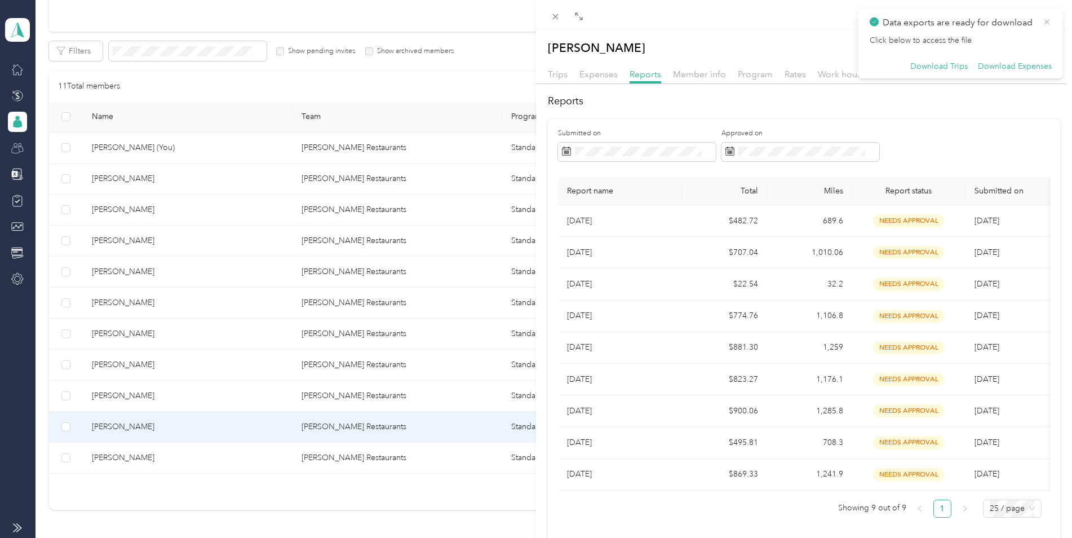
click at [1045, 24] on icon at bounding box center [1048, 22] width 6 height 6
click at [477, 82] on div "[PERSON_NAME] Archive Trips Expenses Reports Member info Program Rates Work hou…" at bounding box center [536, 269] width 1072 height 538
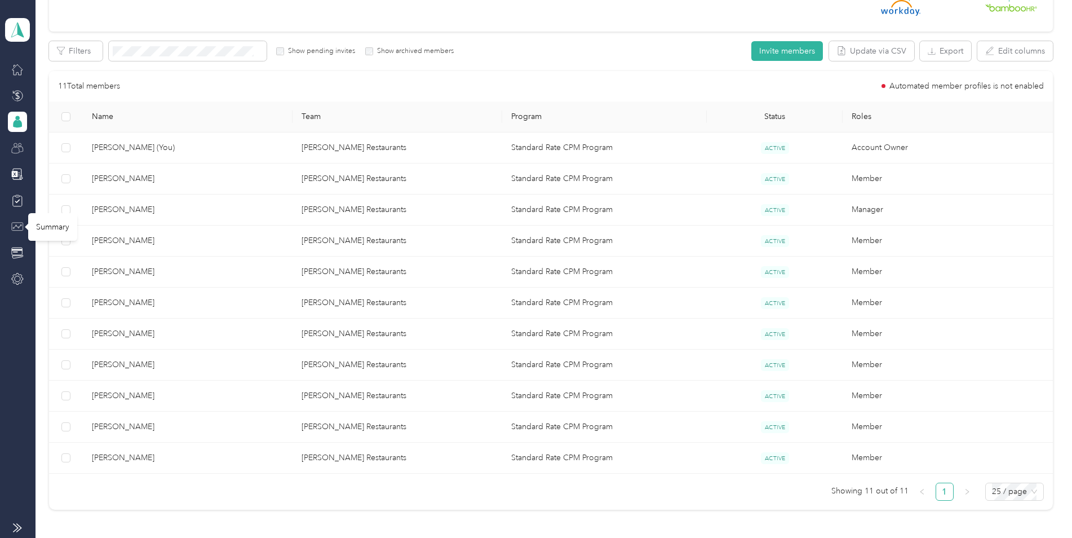
click at [19, 227] on icon at bounding box center [17, 226] width 9 height 5
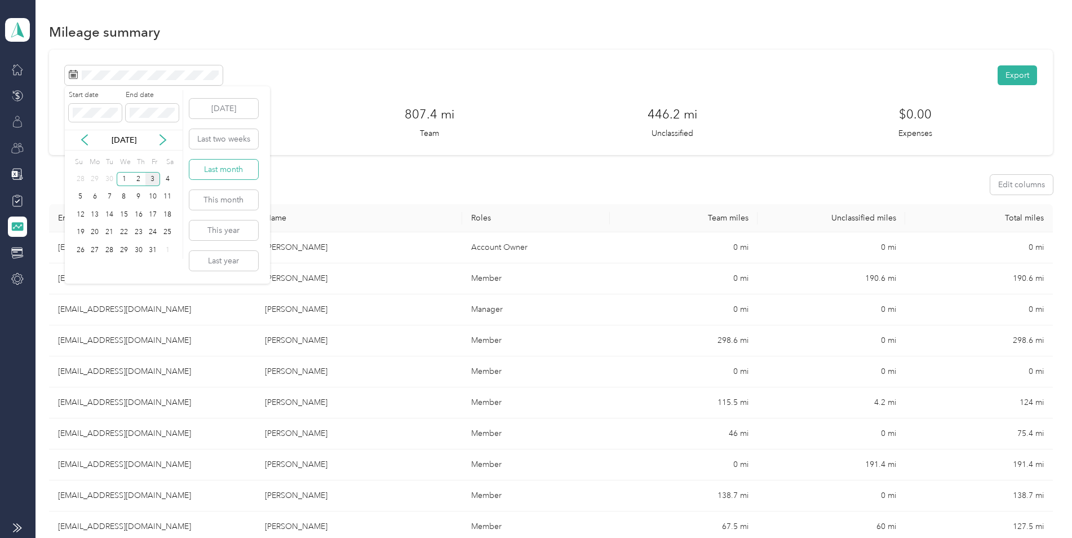
click at [239, 164] on button "Last month" at bounding box center [223, 170] width 69 height 20
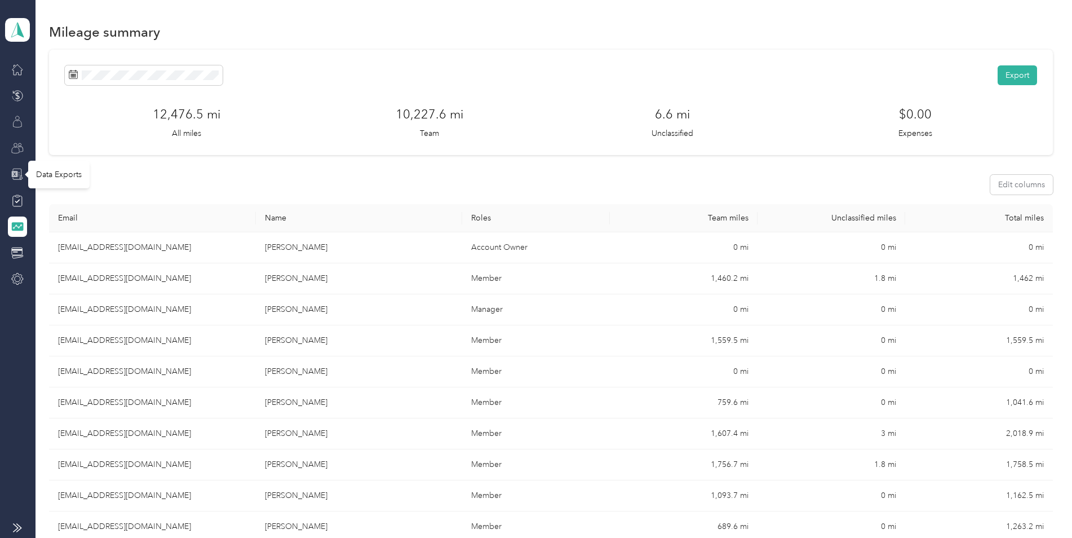
click at [20, 175] on icon at bounding box center [17, 174] width 12 height 12
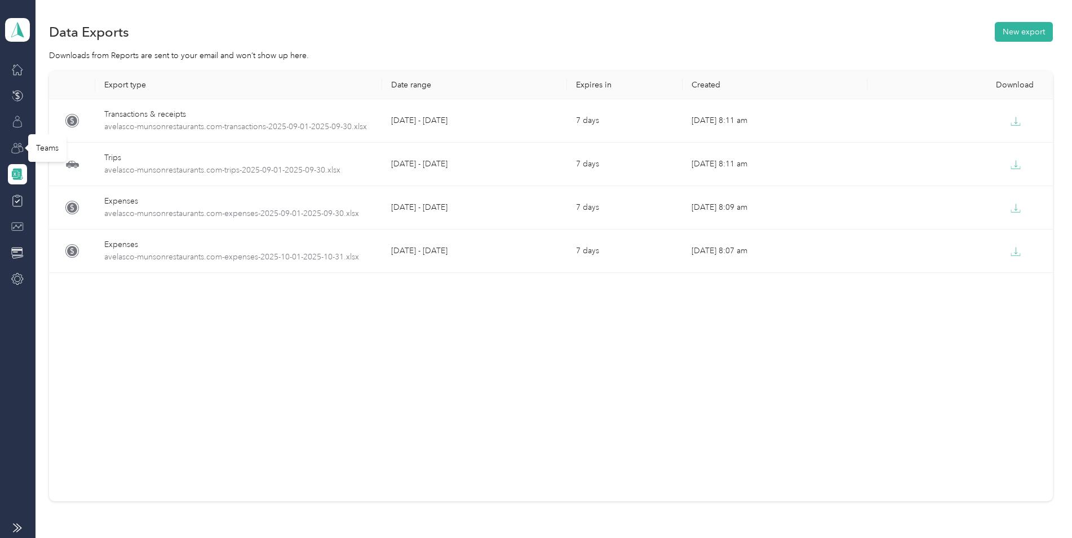
click at [15, 147] on icon at bounding box center [15, 150] width 7 height 6
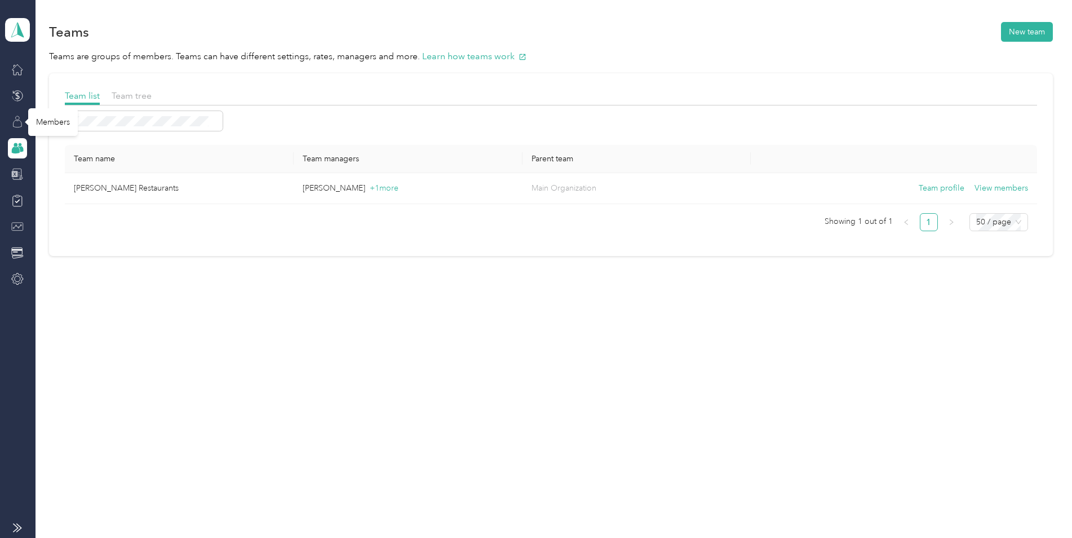
click at [17, 127] on icon at bounding box center [17, 122] width 12 height 12
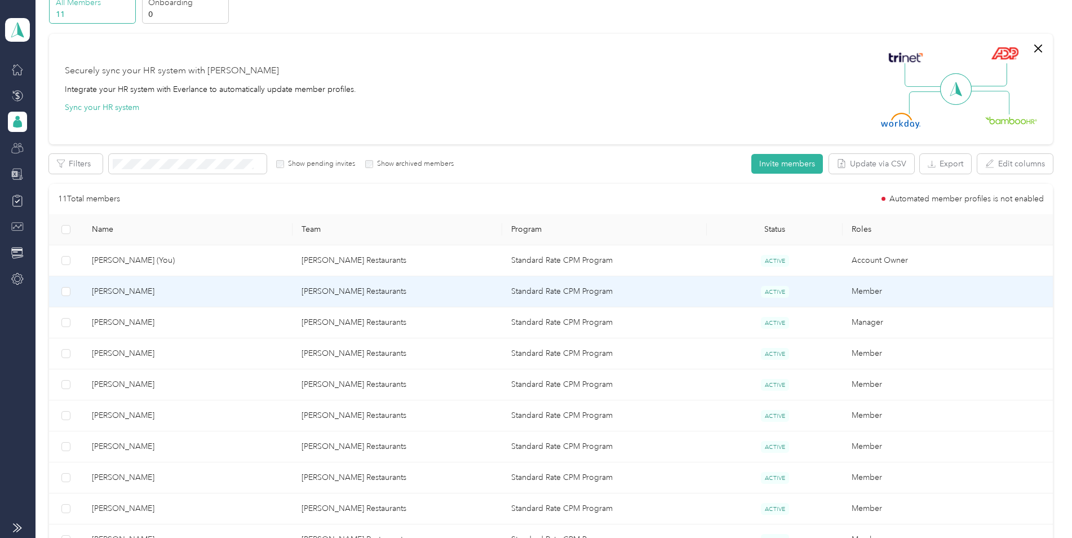
scroll to position [113, 0]
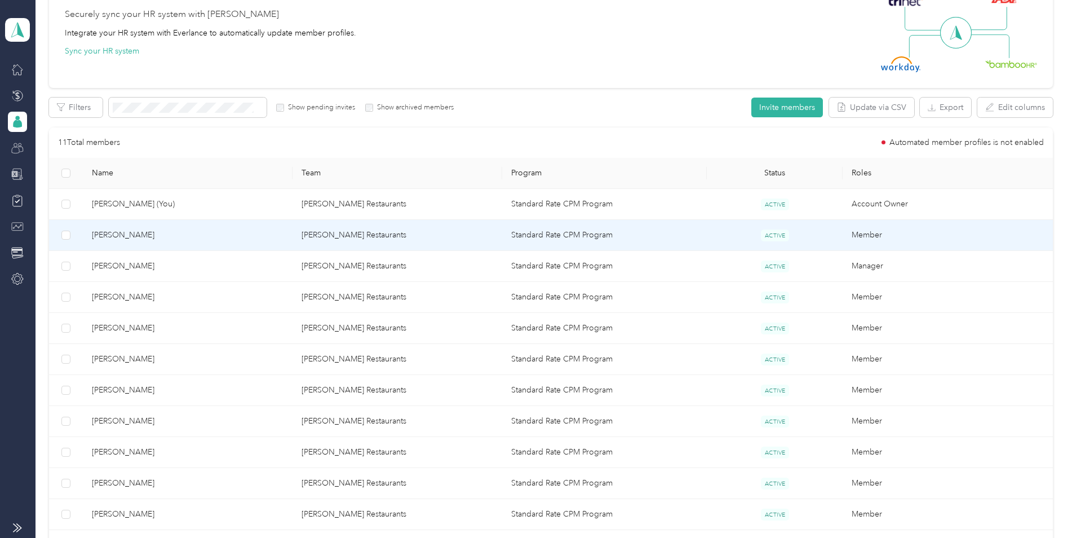
click at [141, 237] on span "[PERSON_NAME]" at bounding box center [188, 235] width 192 height 12
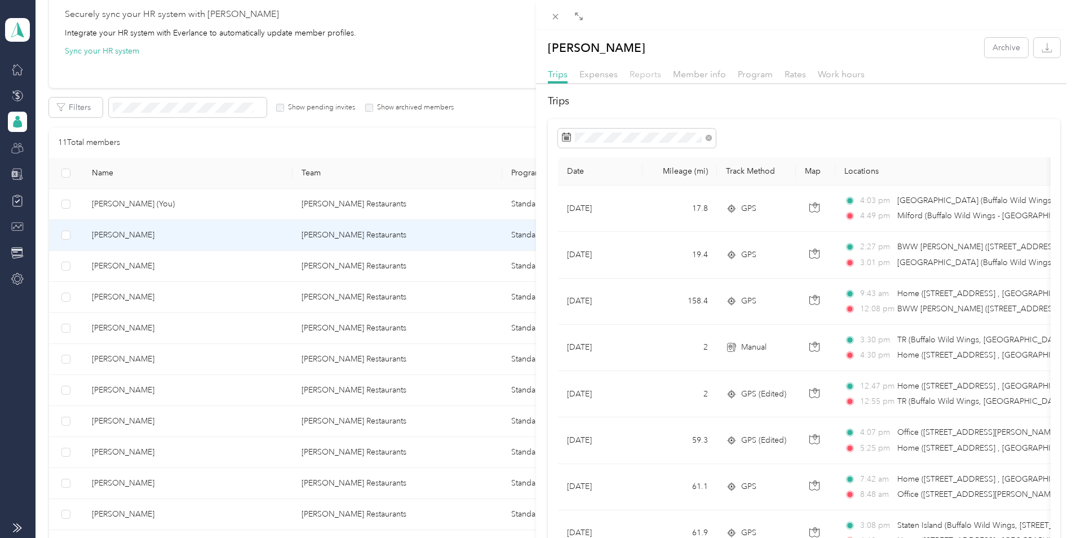
click at [640, 78] on span "Reports" at bounding box center [646, 74] width 32 height 11
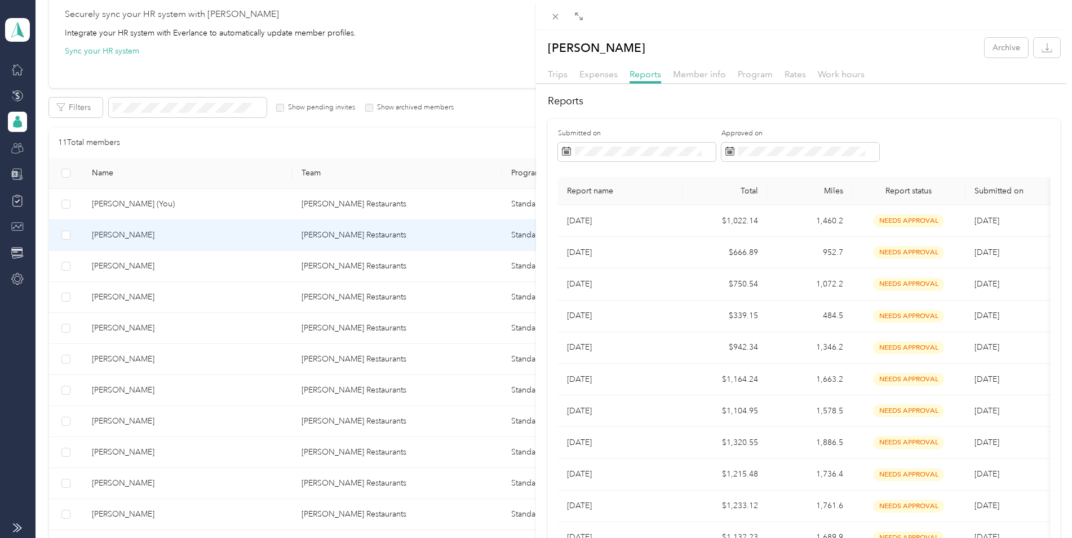
click at [124, 359] on div "[PERSON_NAME] Archive Trips Expenses Reports Member info Program Rates Work hou…" at bounding box center [536, 269] width 1072 height 538
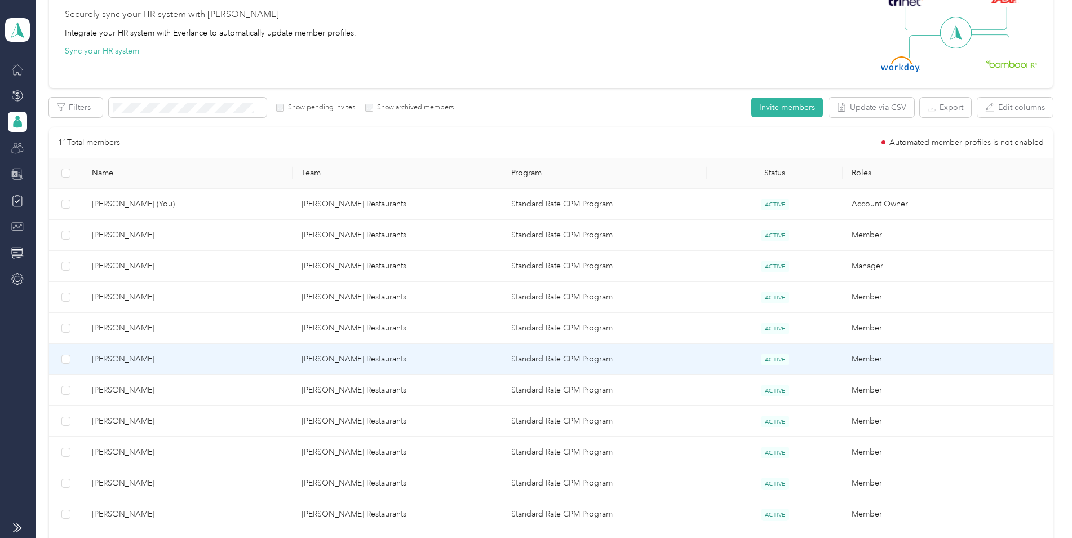
click at [117, 357] on span "[PERSON_NAME]" at bounding box center [188, 359] width 192 height 12
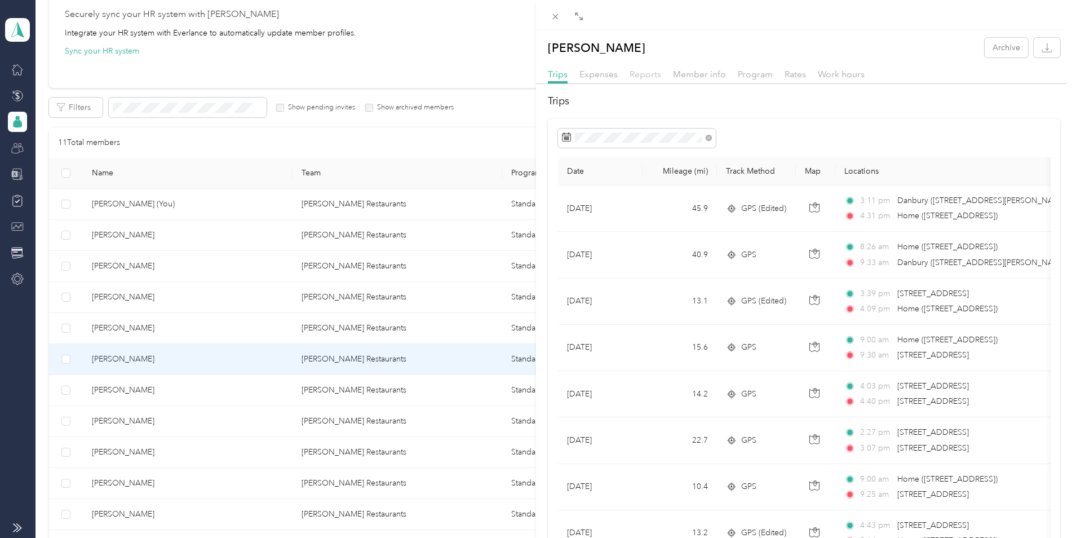
click at [644, 72] on span "Reports" at bounding box center [646, 74] width 32 height 11
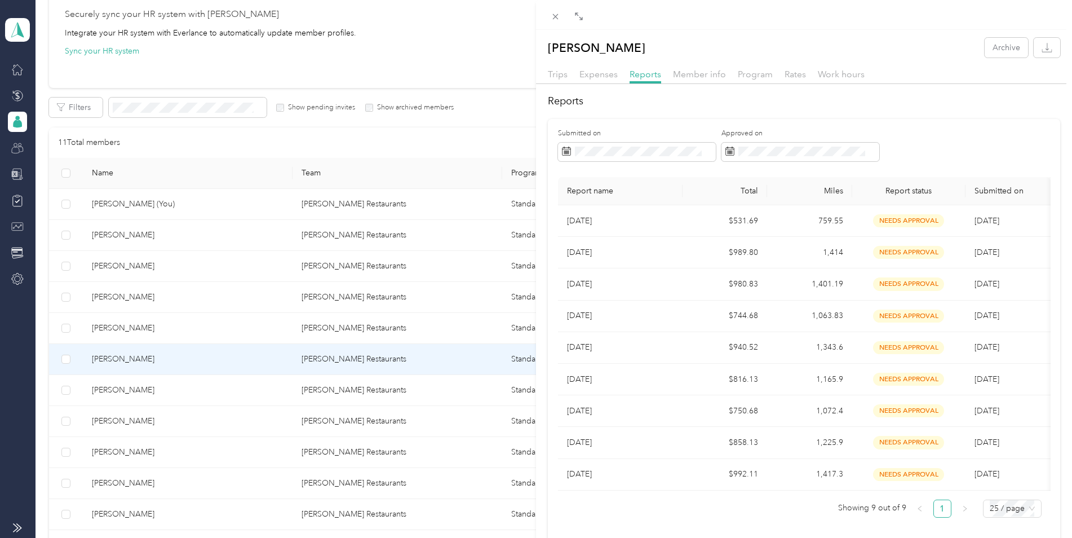
click at [109, 389] on div "[PERSON_NAME] Archive Trips Expenses Reports Member info Program Rates Work hou…" at bounding box center [536, 269] width 1072 height 538
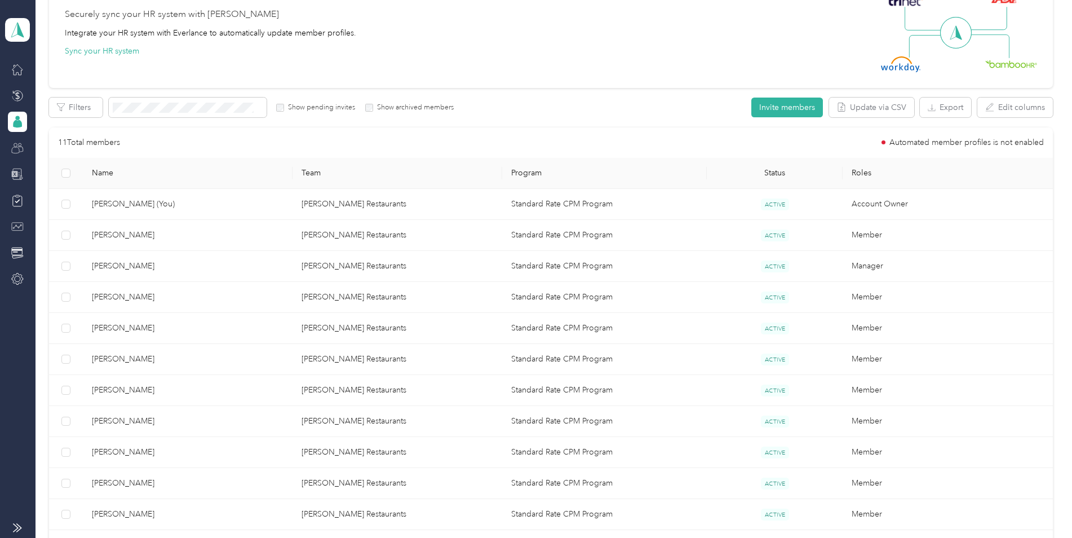
click at [109, 388] on span "[PERSON_NAME]" at bounding box center [188, 390] width 192 height 12
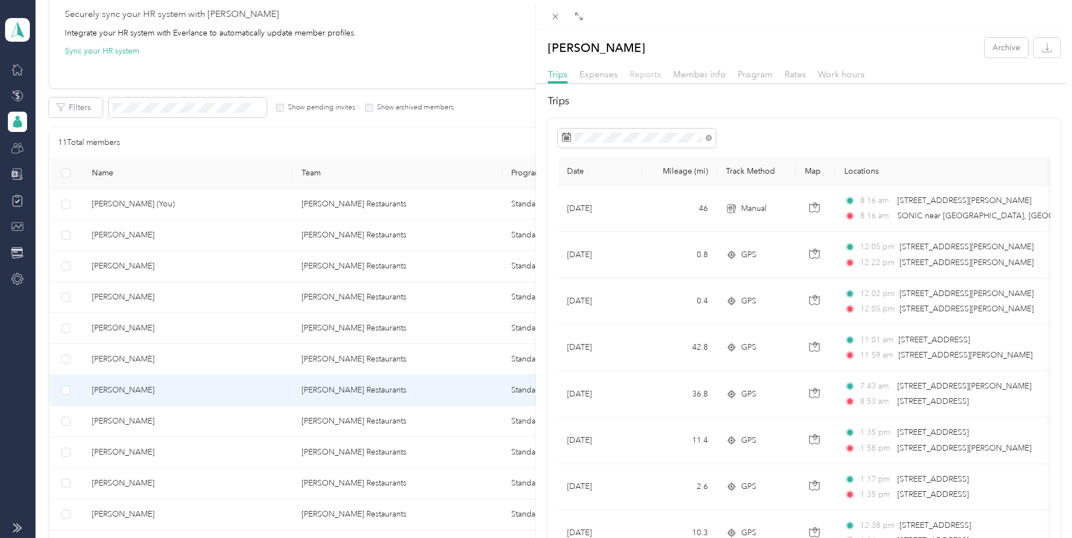
click at [645, 75] on span "Reports" at bounding box center [646, 74] width 32 height 11
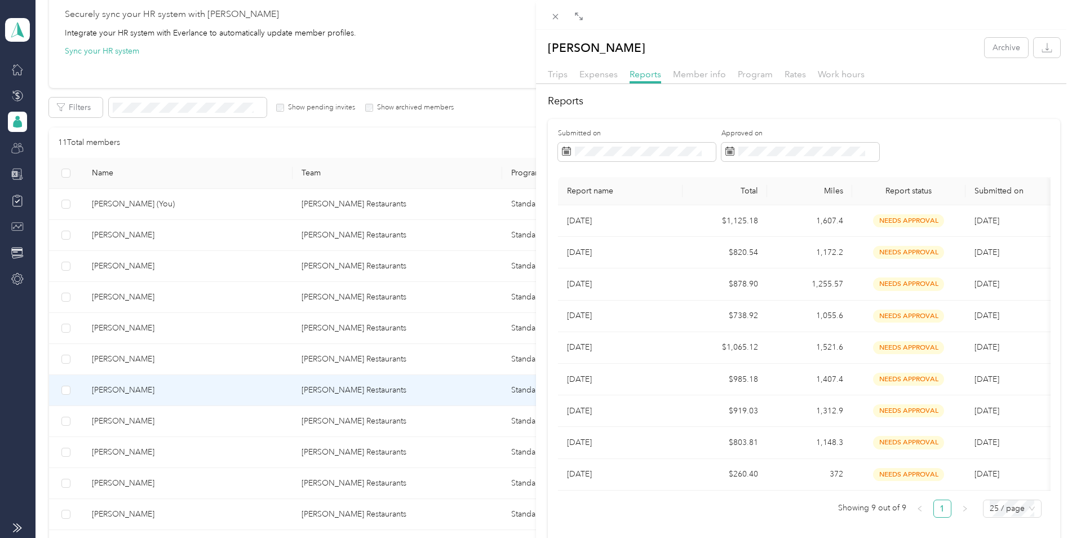
click at [122, 422] on div "[PERSON_NAME] Archive Trips Expenses Reports Member info Program Rates Work hou…" at bounding box center [536, 269] width 1072 height 538
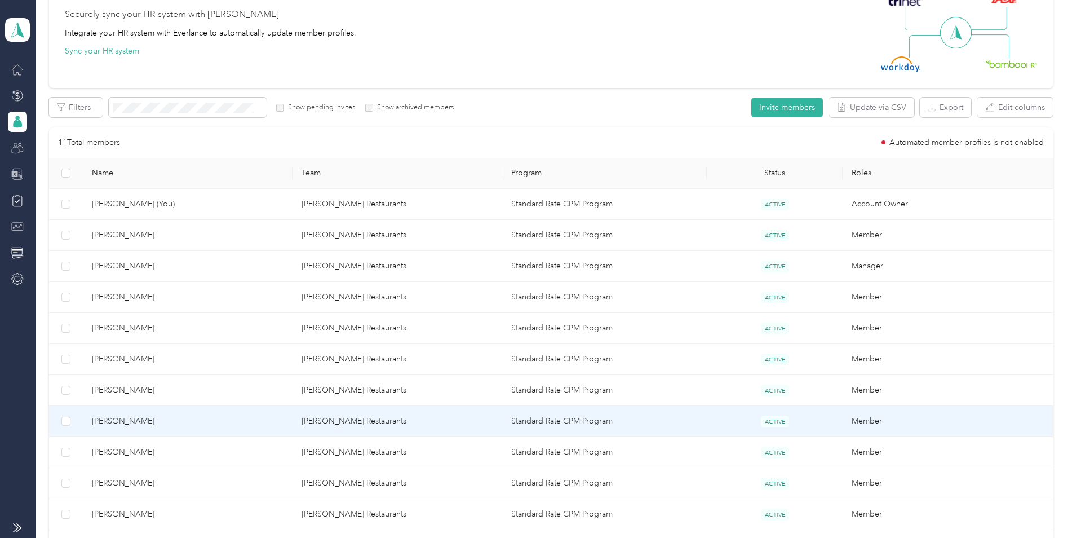
click at [121, 421] on span "[PERSON_NAME]" at bounding box center [188, 421] width 192 height 12
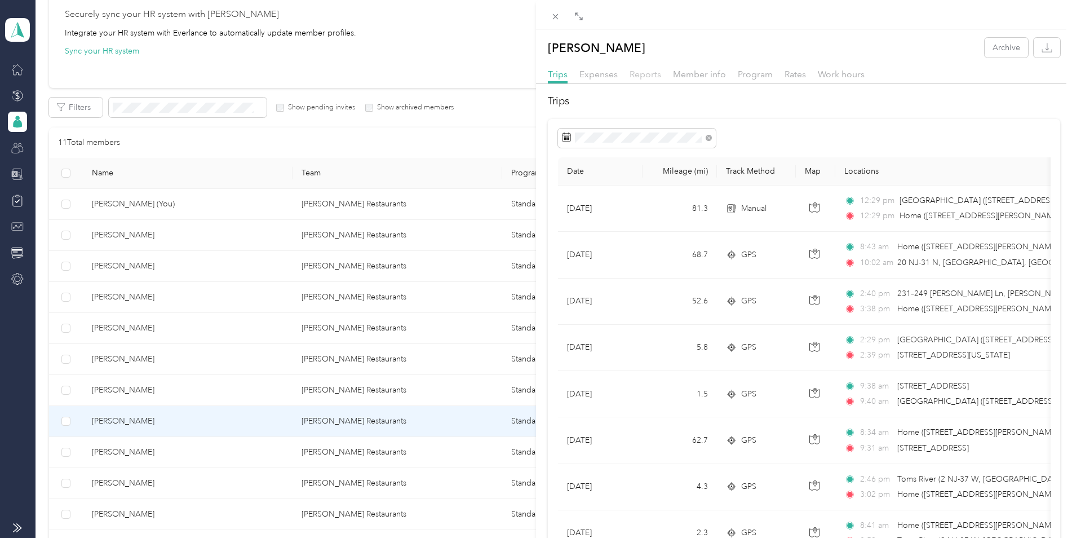
click at [652, 70] on span "Reports" at bounding box center [646, 74] width 32 height 11
